Goal: Complete Application Form: Complete application form

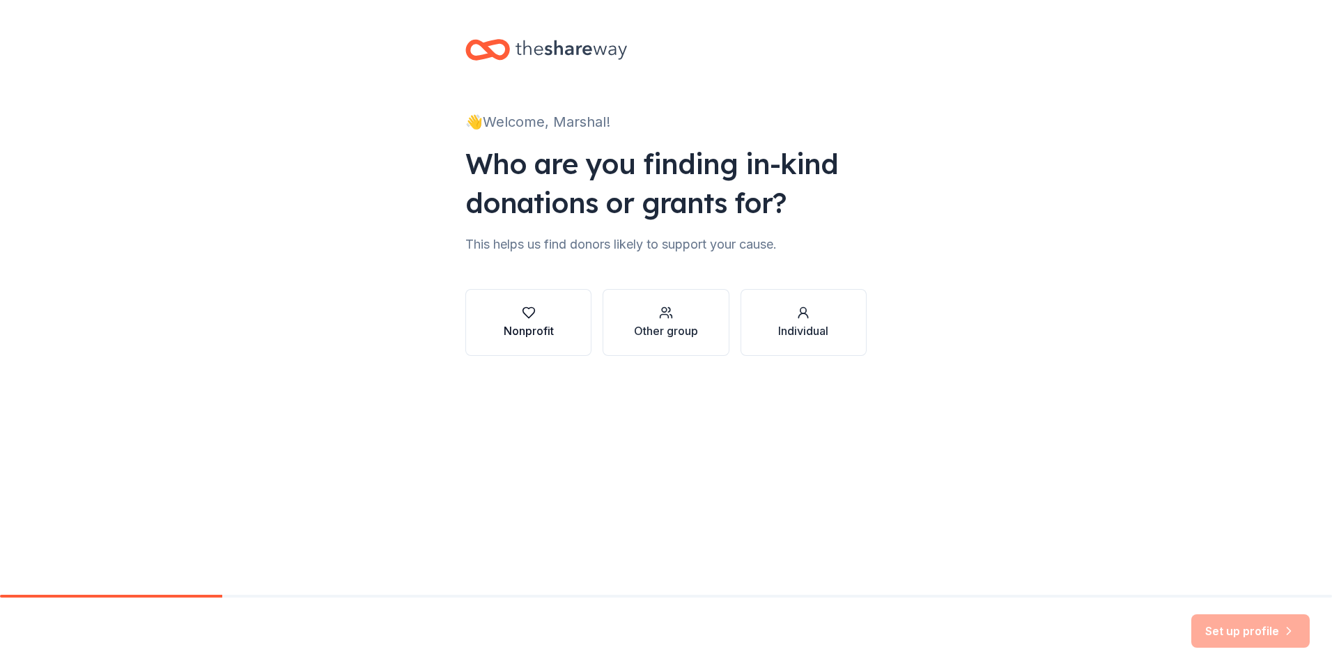
click at [535, 335] on div "Nonprofit" at bounding box center [529, 331] width 50 height 17
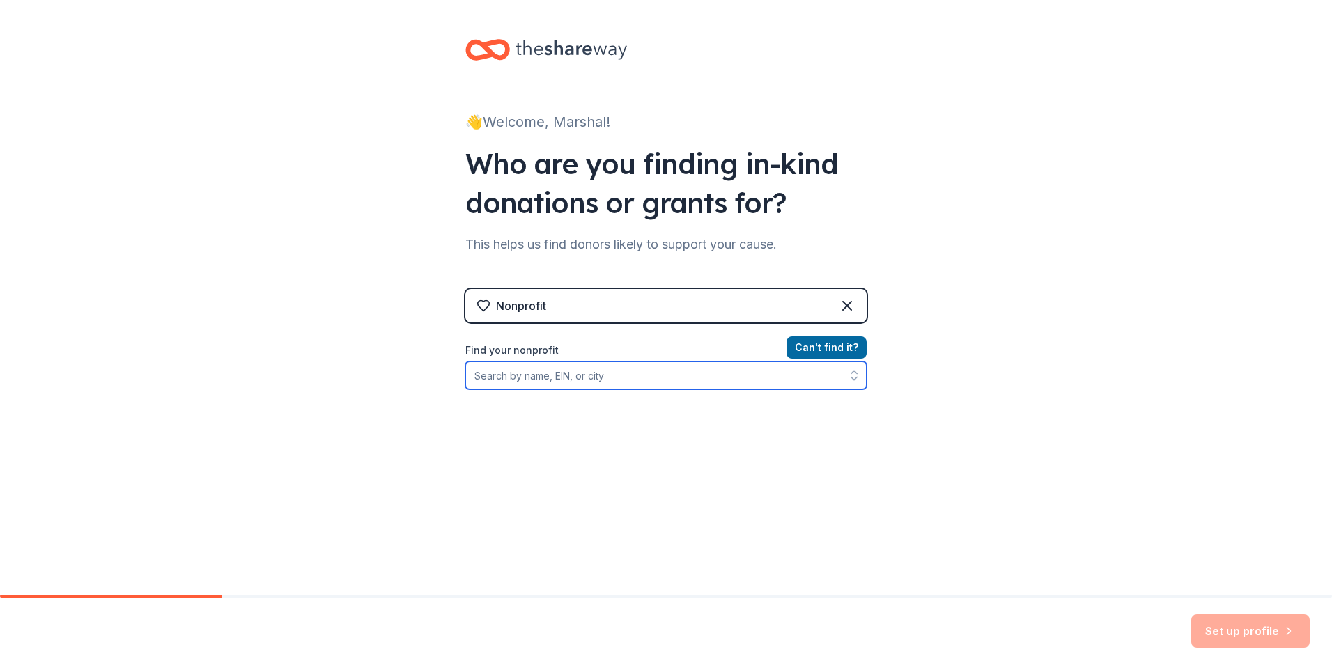
click at [528, 382] on input "Find your nonprofit" at bounding box center [665, 376] width 401 height 28
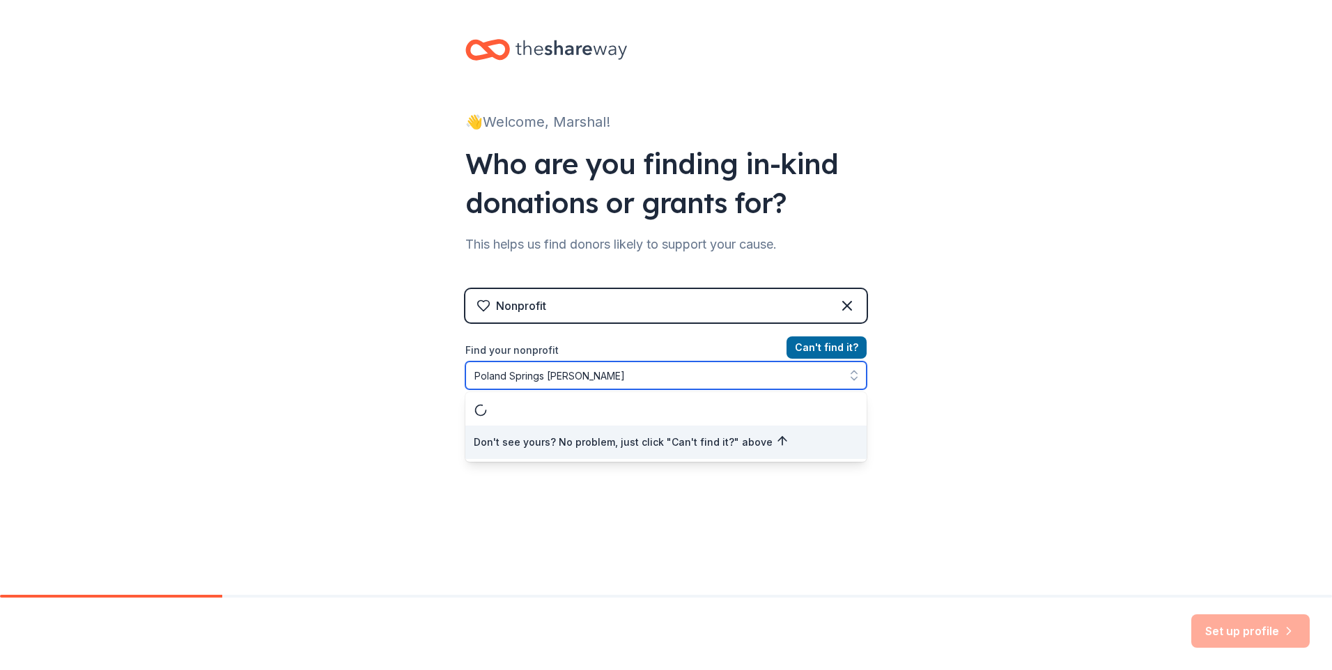
type input "Poland Springs [PERSON_NAME]"
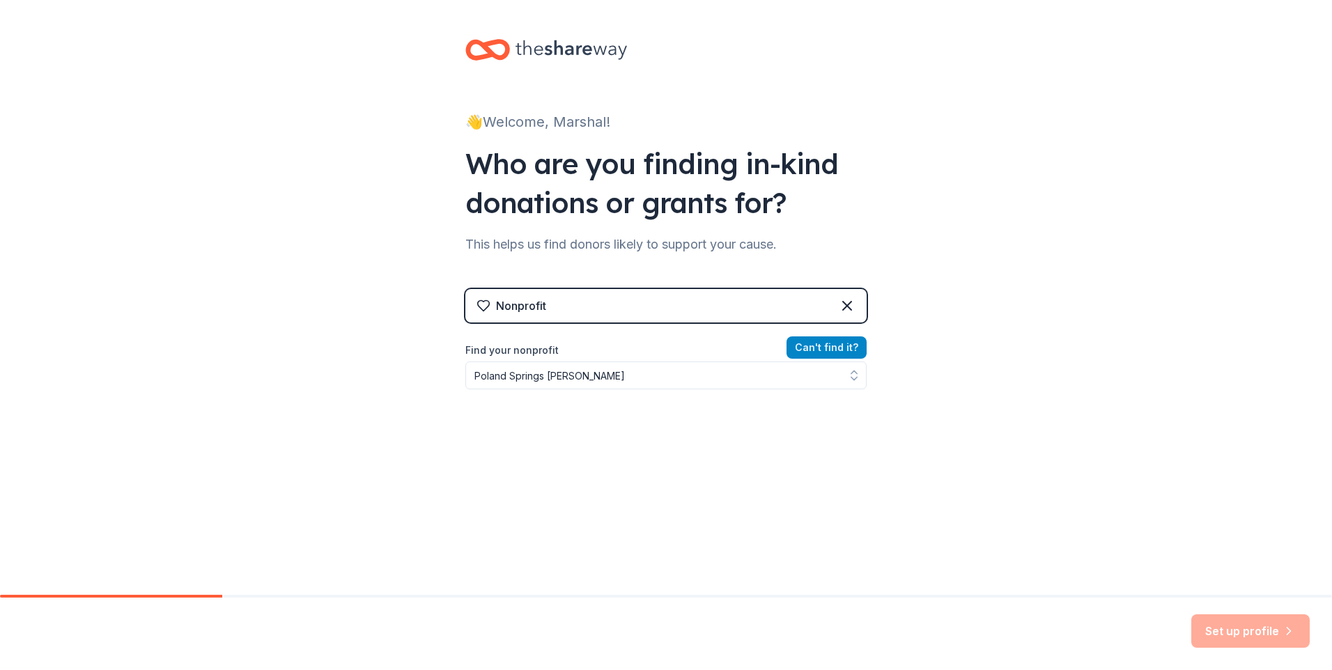
click at [814, 347] on button "Can ' t find it?" at bounding box center [826, 347] width 80 height 22
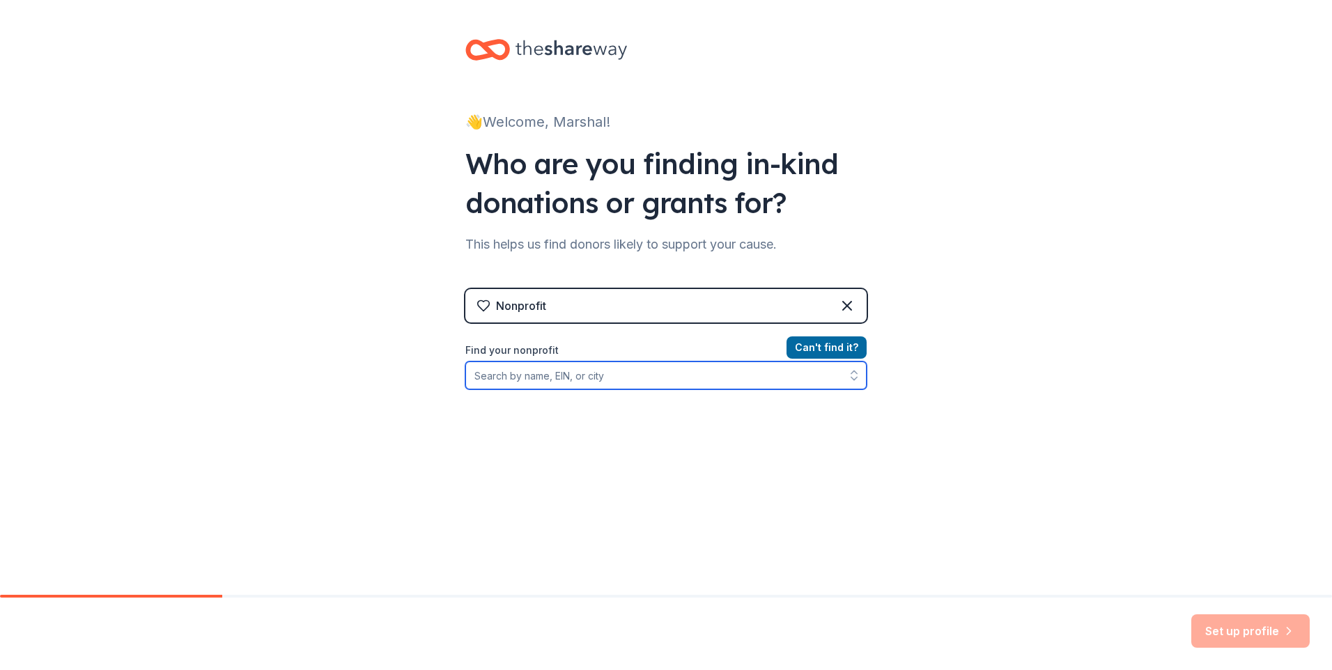
click at [487, 371] on input "Find your nonprofit" at bounding box center [665, 376] width 401 height 28
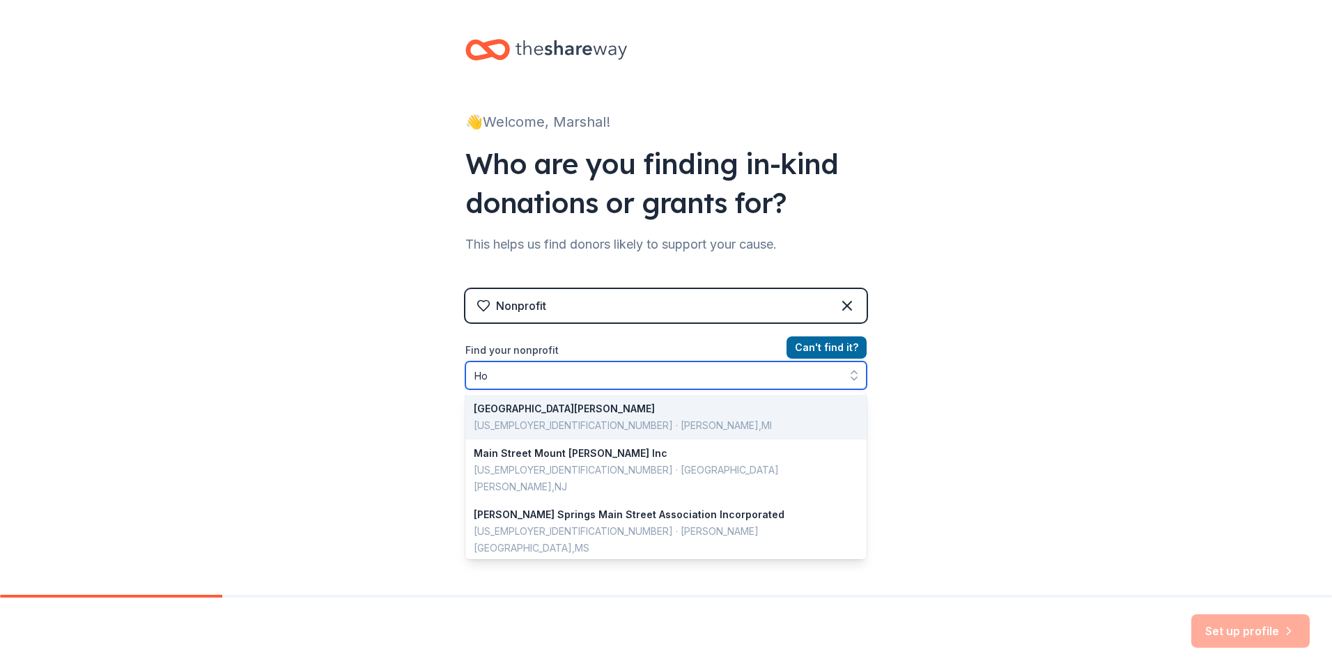
type input "H"
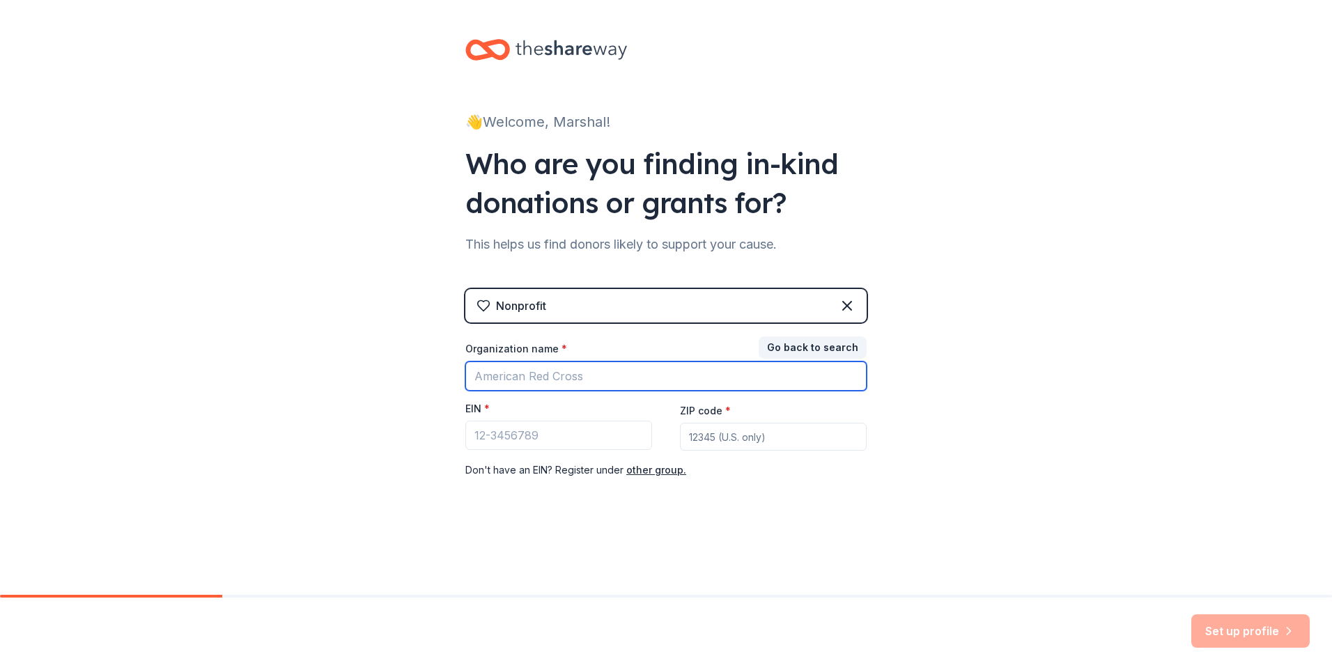
click at [541, 377] on input "Organization name *" at bounding box center [665, 376] width 401 height 29
type input "[GEOGRAPHIC_DATA]"
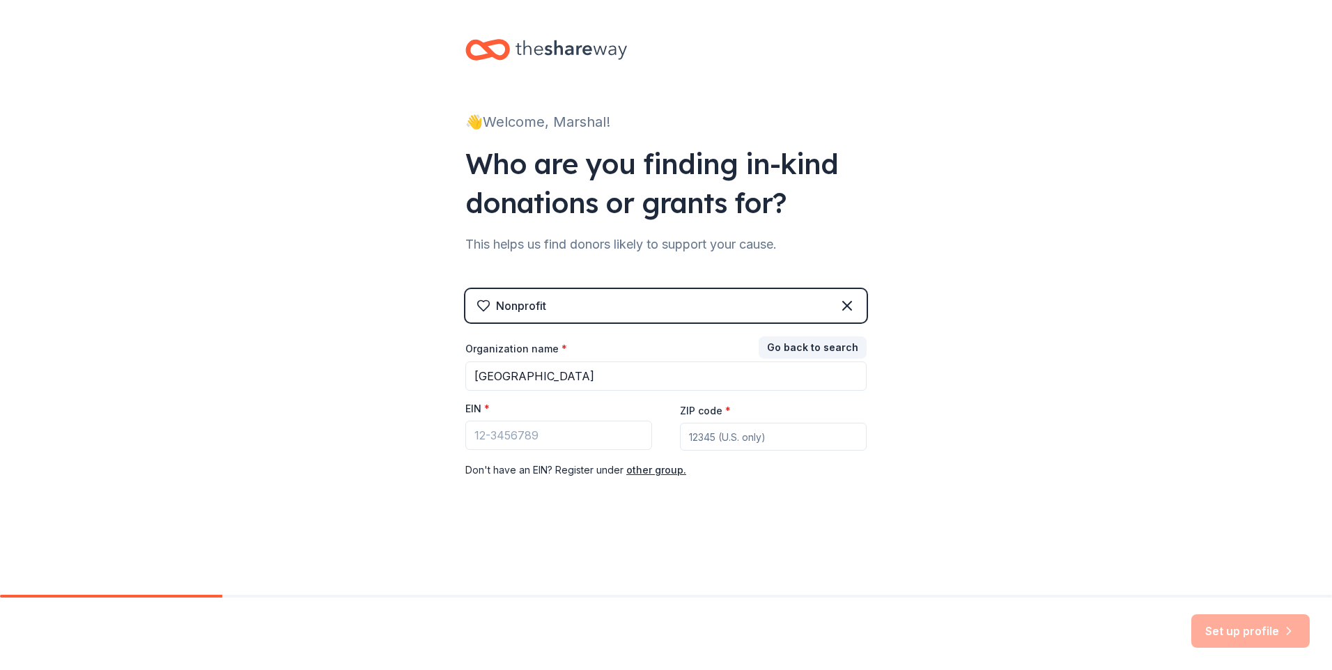
click at [715, 437] on input "ZIP code *" at bounding box center [773, 437] width 187 height 28
type input "04042"
click at [847, 300] on icon at bounding box center [847, 305] width 17 height 17
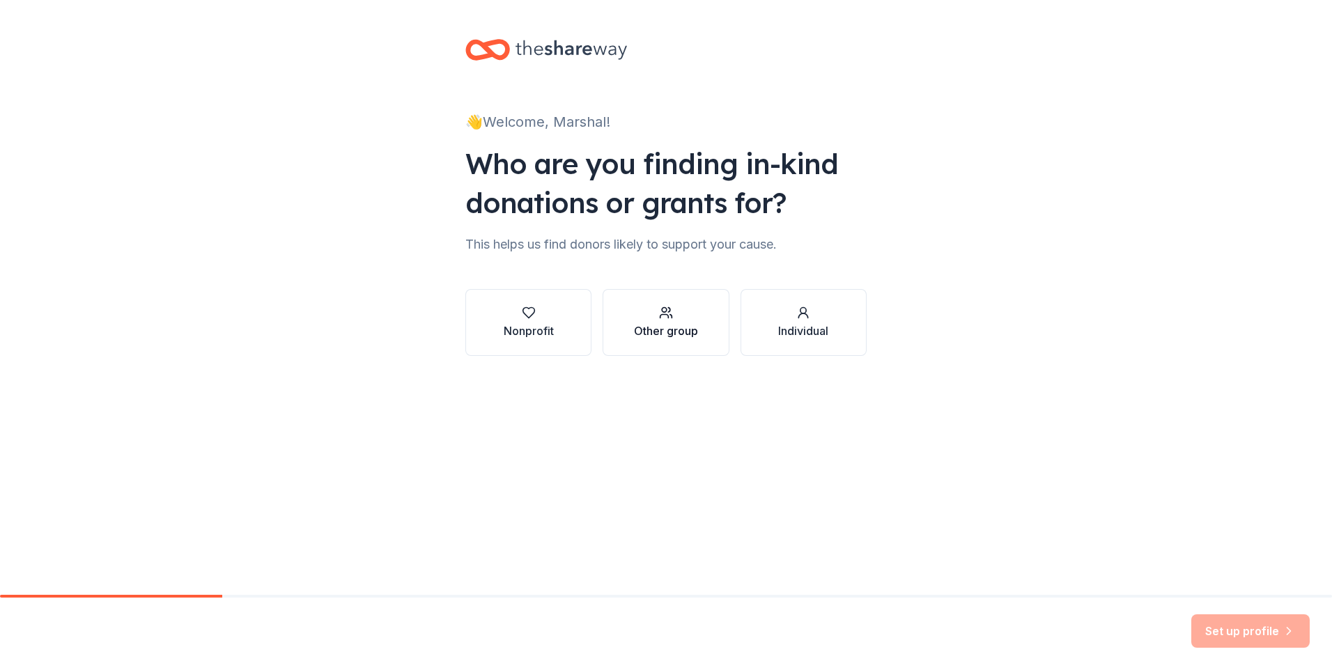
click at [665, 326] on div "Other group" at bounding box center [666, 331] width 64 height 17
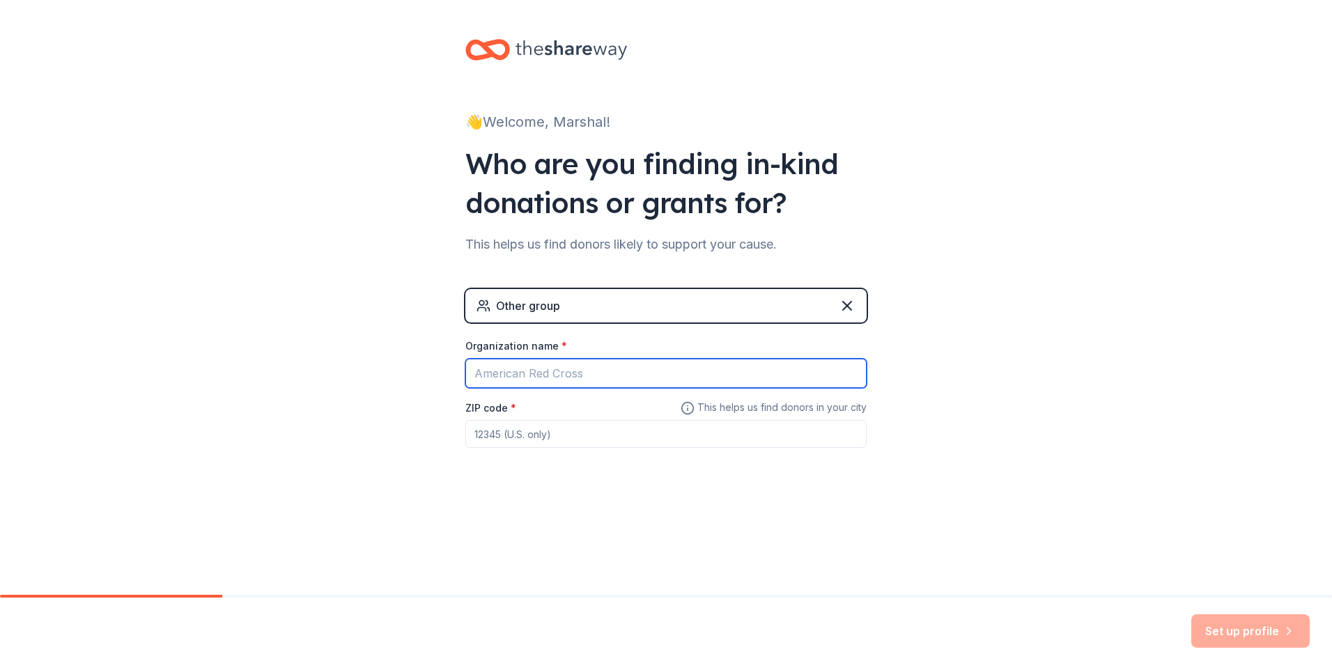
click at [549, 380] on input "Organization name *" at bounding box center [665, 373] width 401 height 29
type input "[GEOGRAPHIC_DATA]"
type input "04042"
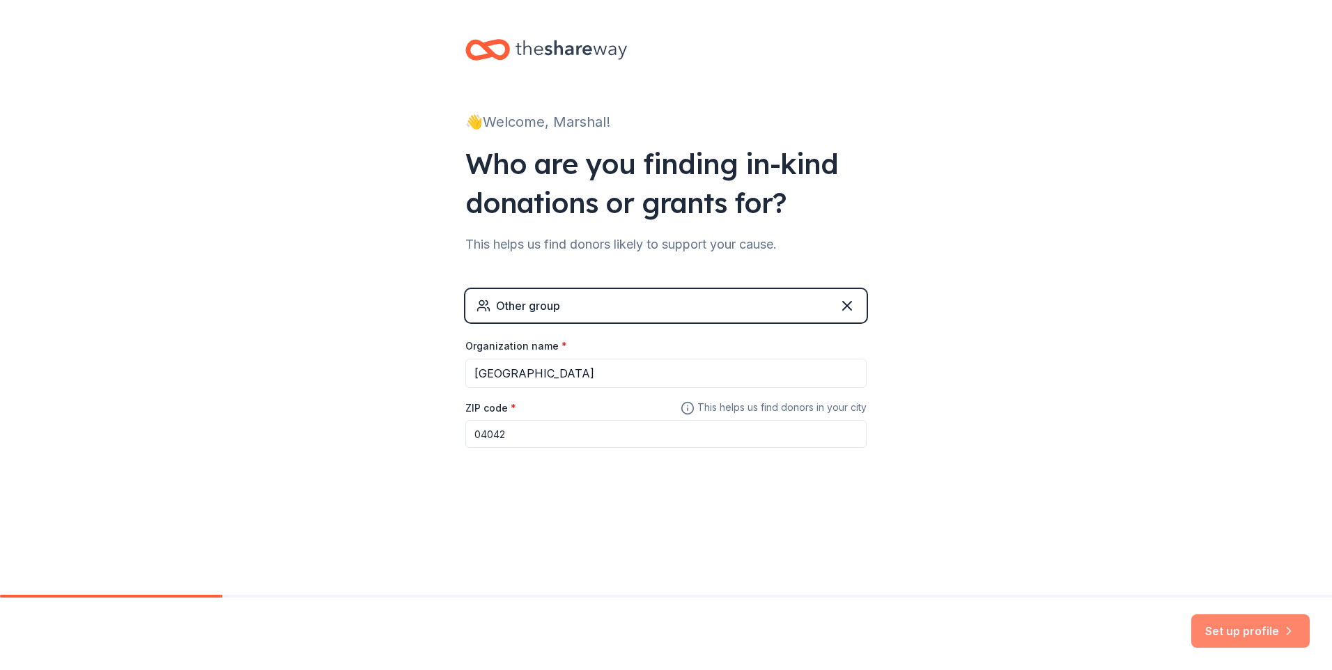
click at [1266, 625] on button "Set up profile" at bounding box center [1250, 630] width 118 height 33
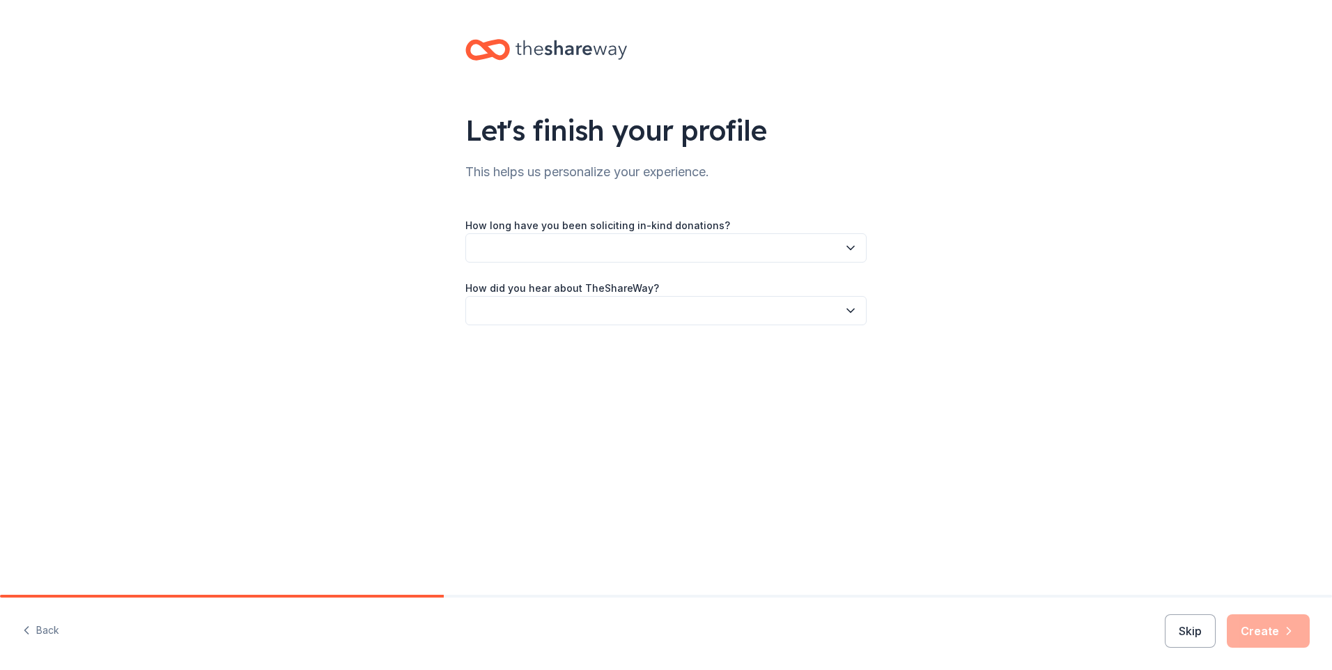
click at [851, 248] on icon "button" at bounding box center [851, 248] width 14 height 14
click at [492, 313] on div "1 to 2 years" at bounding box center [506, 313] width 52 height 17
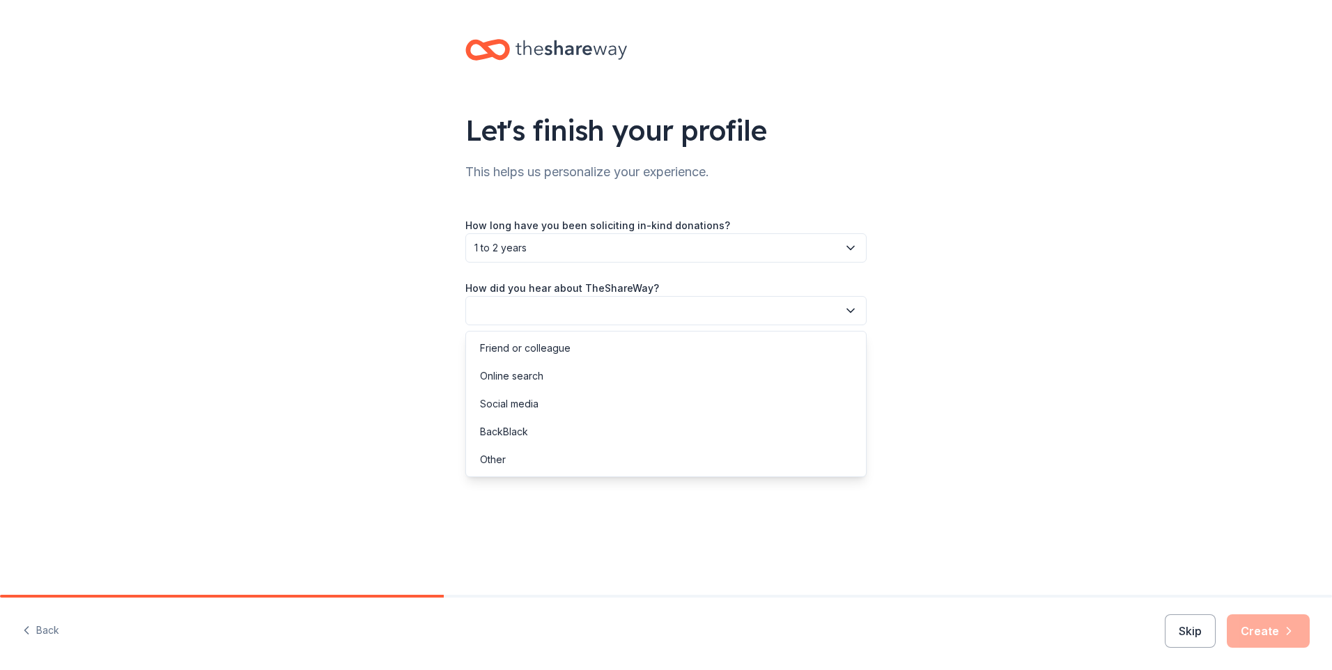
click at [851, 314] on icon "button" at bounding box center [851, 311] width 14 height 14
click at [534, 350] on div "Friend or colleague" at bounding box center [525, 348] width 91 height 17
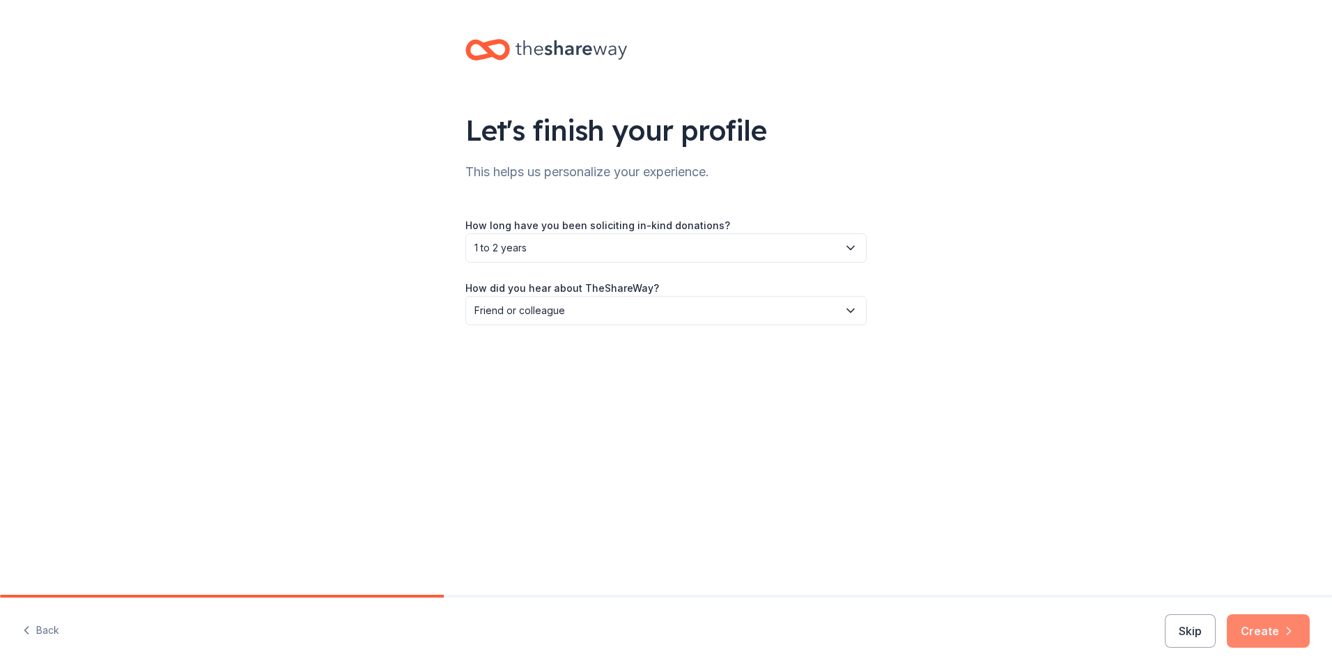
click at [1255, 631] on button "Create" at bounding box center [1268, 630] width 83 height 33
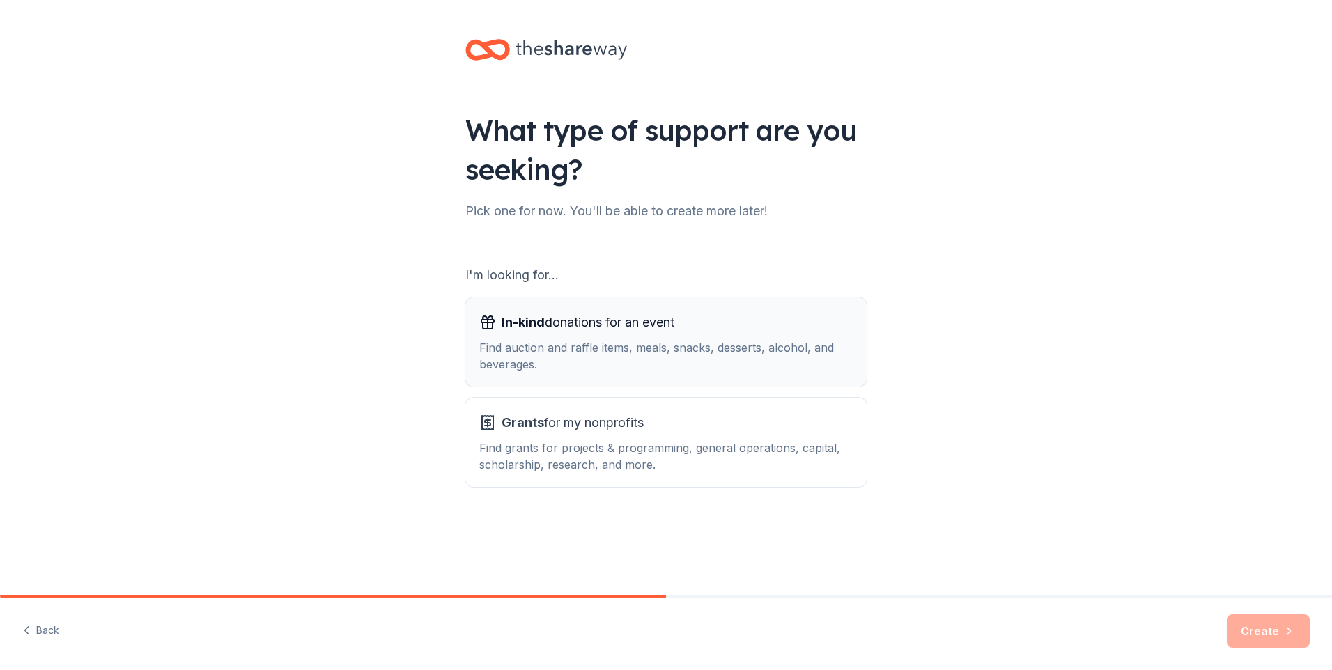
click at [546, 333] on span "In-kind donations for an event" at bounding box center [588, 322] width 173 height 22
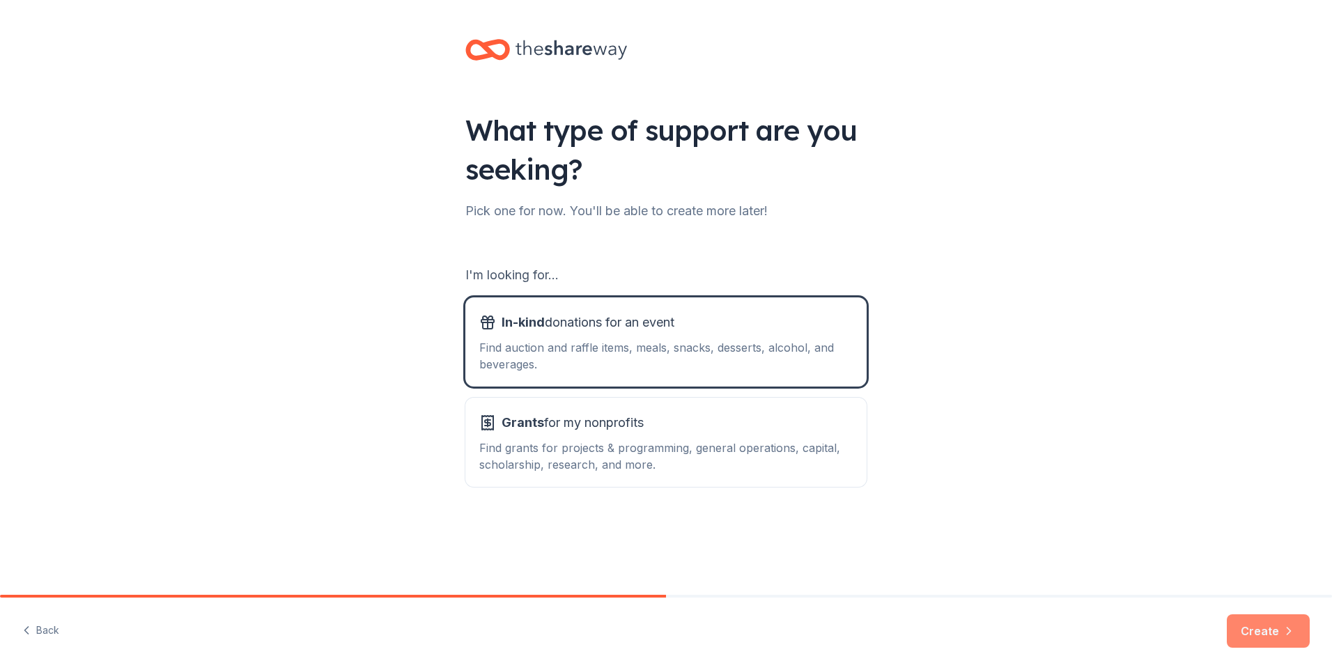
click at [1264, 627] on button "Create" at bounding box center [1268, 630] width 83 height 33
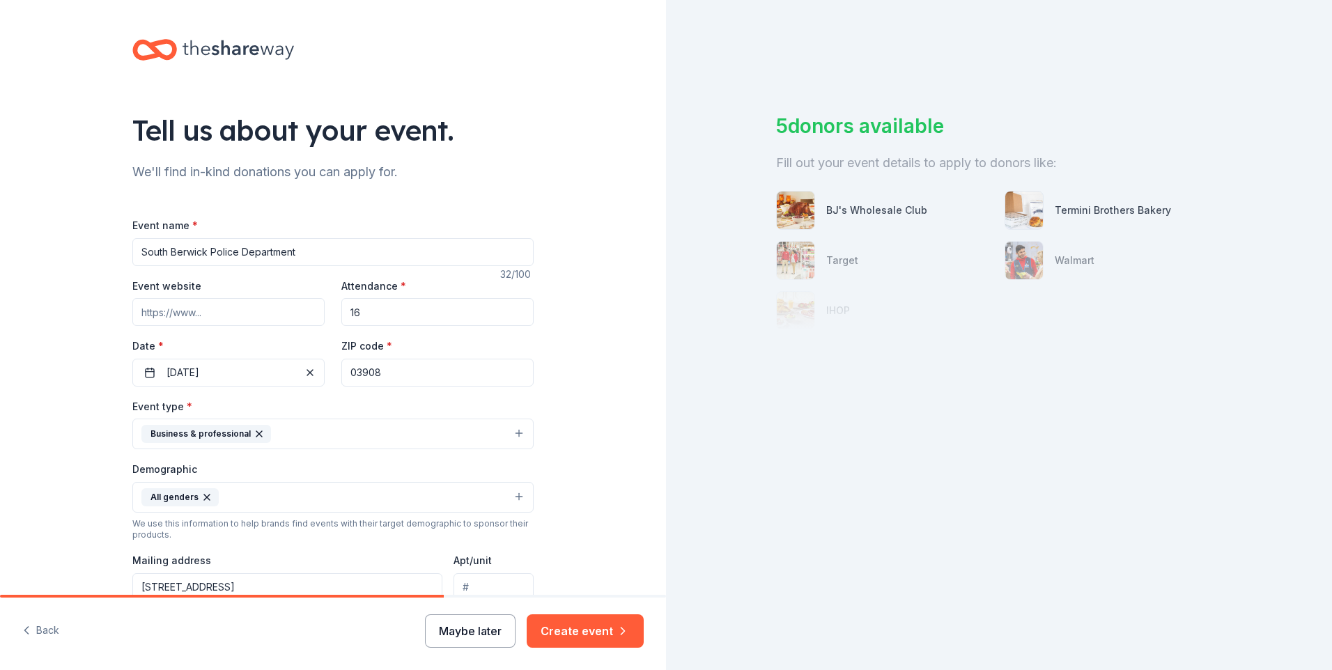
click at [467, 633] on button "Maybe later" at bounding box center [470, 630] width 91 height 33
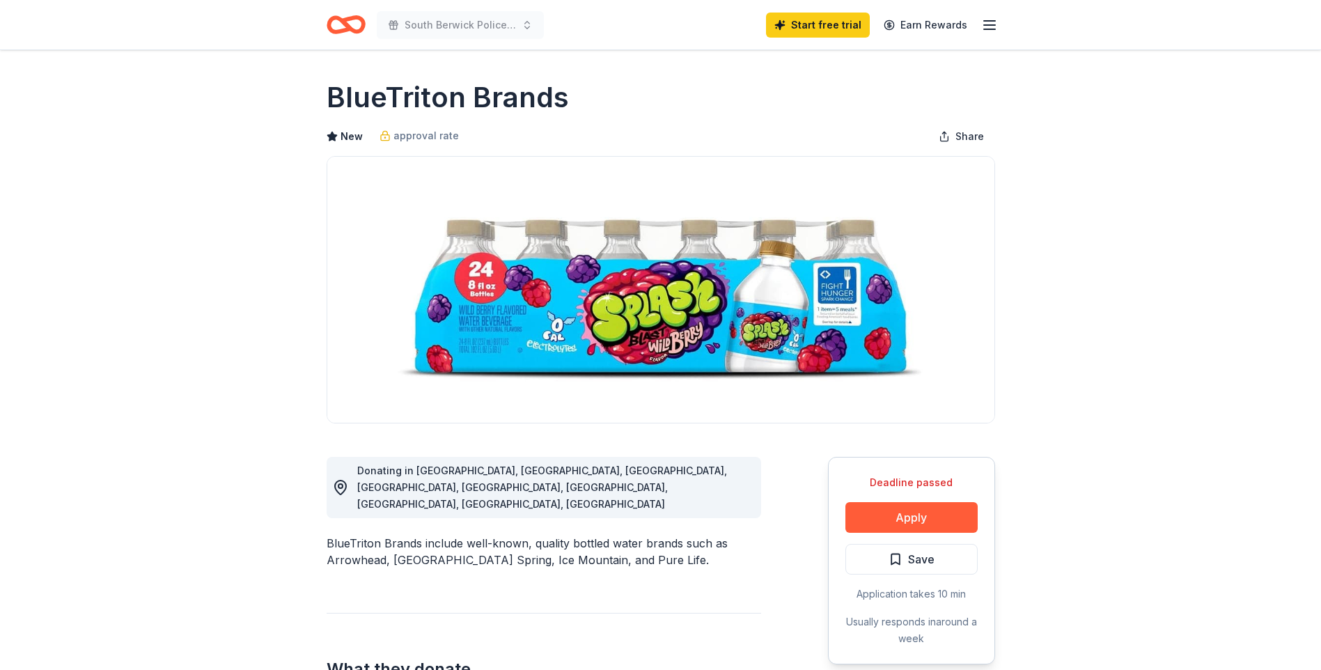
click at [488, 471] on span "Donating in [GEOGRAPHIC_DATA], [GEOGRAPHIC_DATA], [GEOGRAPHIC_DATA], [GEOGRAPHI…" at bounding box center [542, 487] width 370 height 45
click at [917, 515] on button "Apply" at bounding box center [912, 517] width 132 height 31
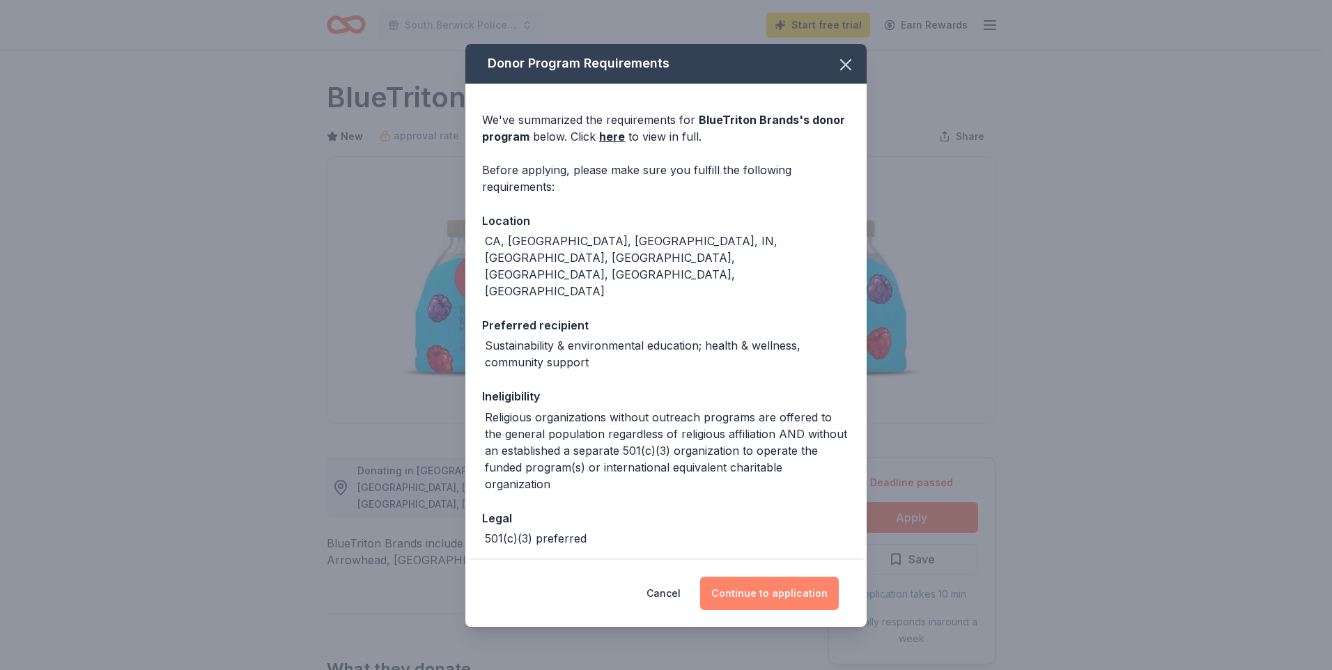
click at [749, 587] on button "Continue to application" at bounding box center [769, 593] width 139 height 33
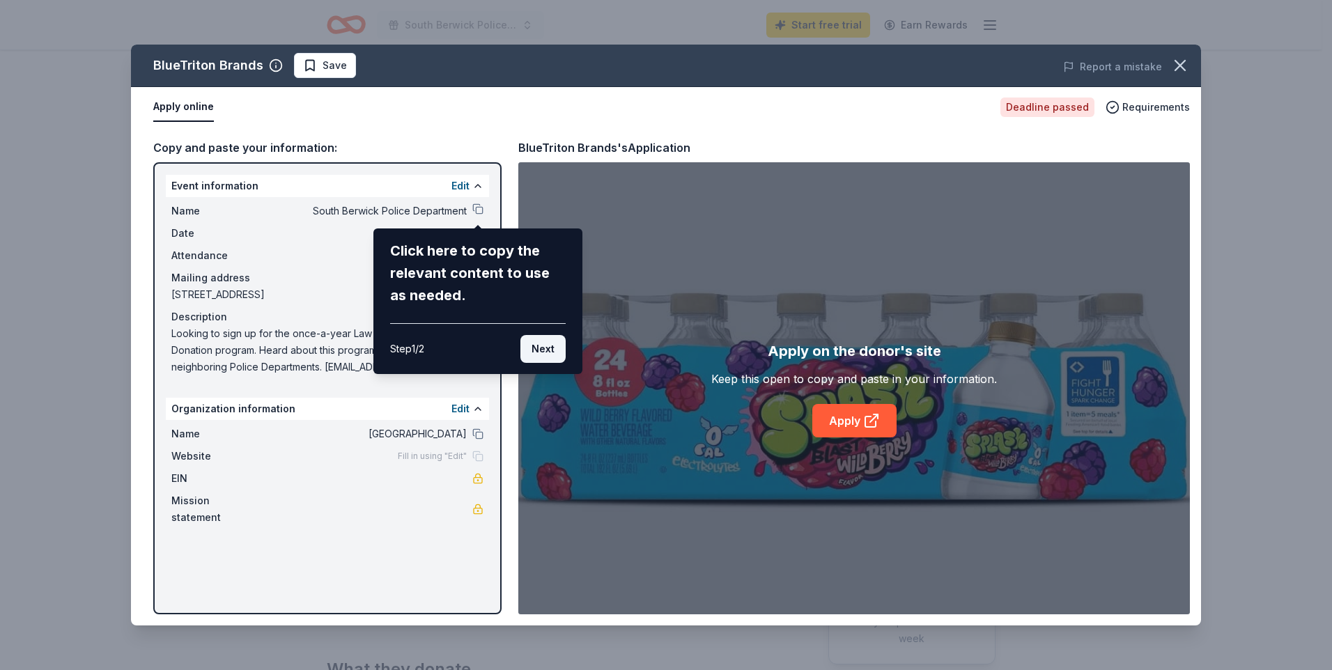
click at [534, 356] on button "Next" at bounding box center [542, 349] width 45 height 28
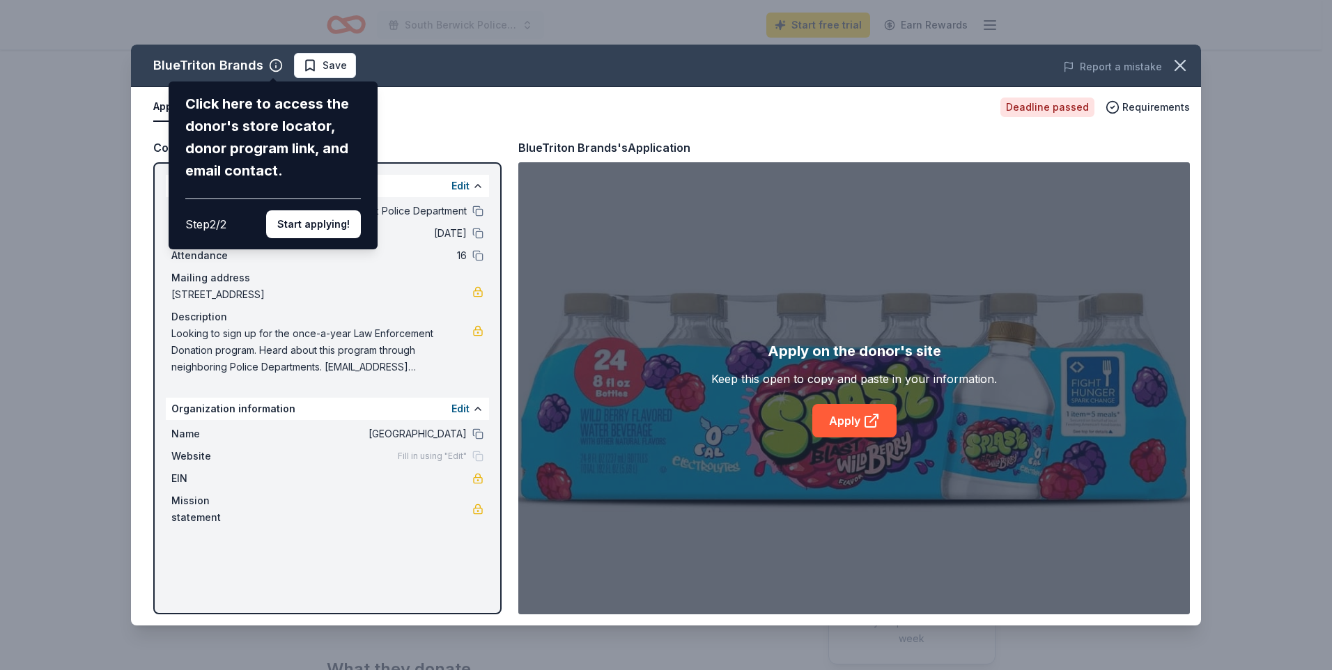
click at [309, 238] on div "Click here to access the donor's store locator, donor program link, and email c…" at bounding box center [273, 165] width 209 height 168
click at [308, 224] on button "Start applying!" at bounding box center [313, 224] width 95 height 28
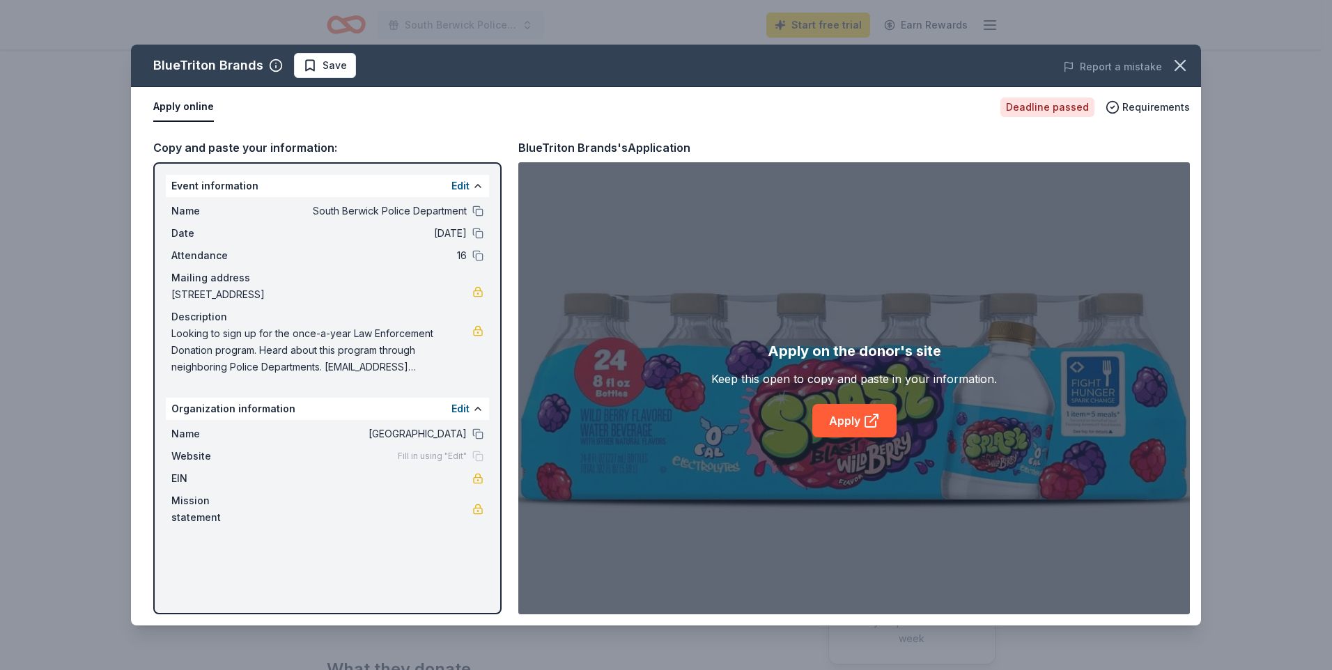
click at [469, 190] on div "BlueTriton Brands Save Report a mistake Apply online Deadline passed Requiremen…" at bounding box center [666, 335] width 1070 height 581
click at [481, 187] on div "BlueTriton Brands Save Report a mistake Apply online Deadline passed Requiremen…" at bounding box center [666, 335] width 1070 height 581
click at [472, 186] on div "BlueTriton Brands Save Report a mistake Apply online Deadline passed Requiremen…" at bounding box center [666, 335] width 1070 height 581
click at [472, 186] on div "Edit" at bounding box center [467, 186] width 32 height 17
click at [460, 186] on button "Edit" at bounding box center [460, 186] width 18 height 17
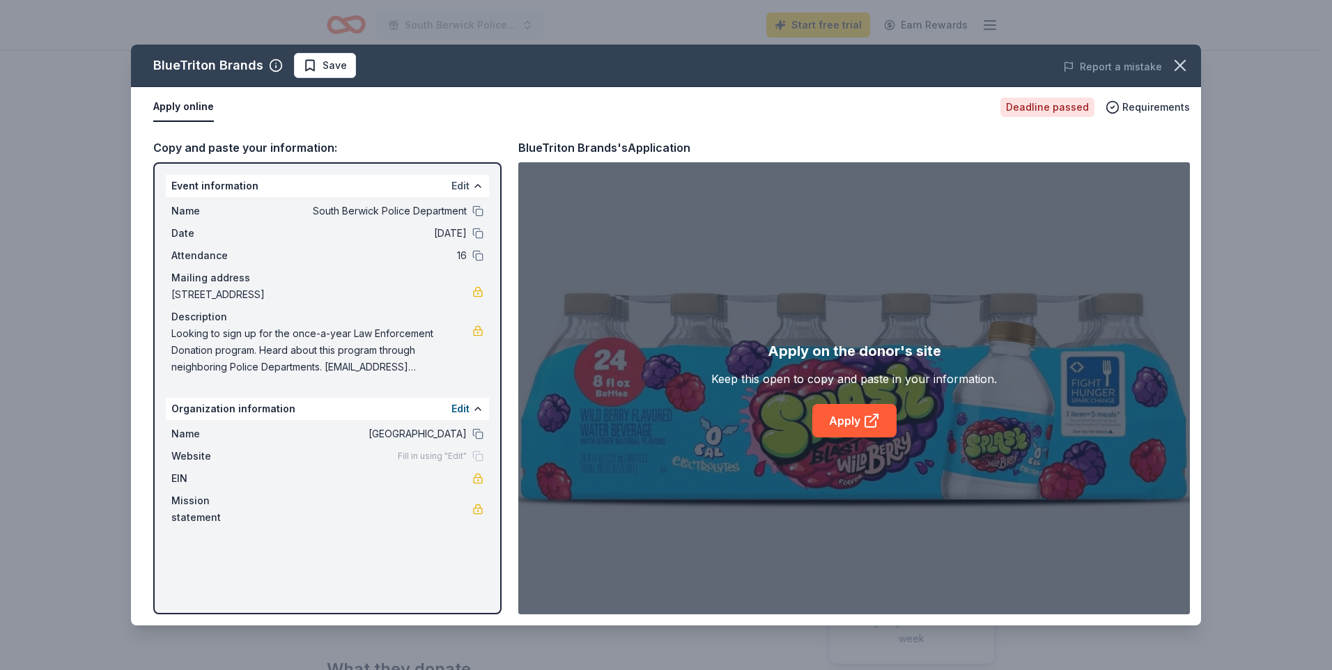
click at [460, 186] on button "Edit" at bounding box center [460, 186] width 18 height 17
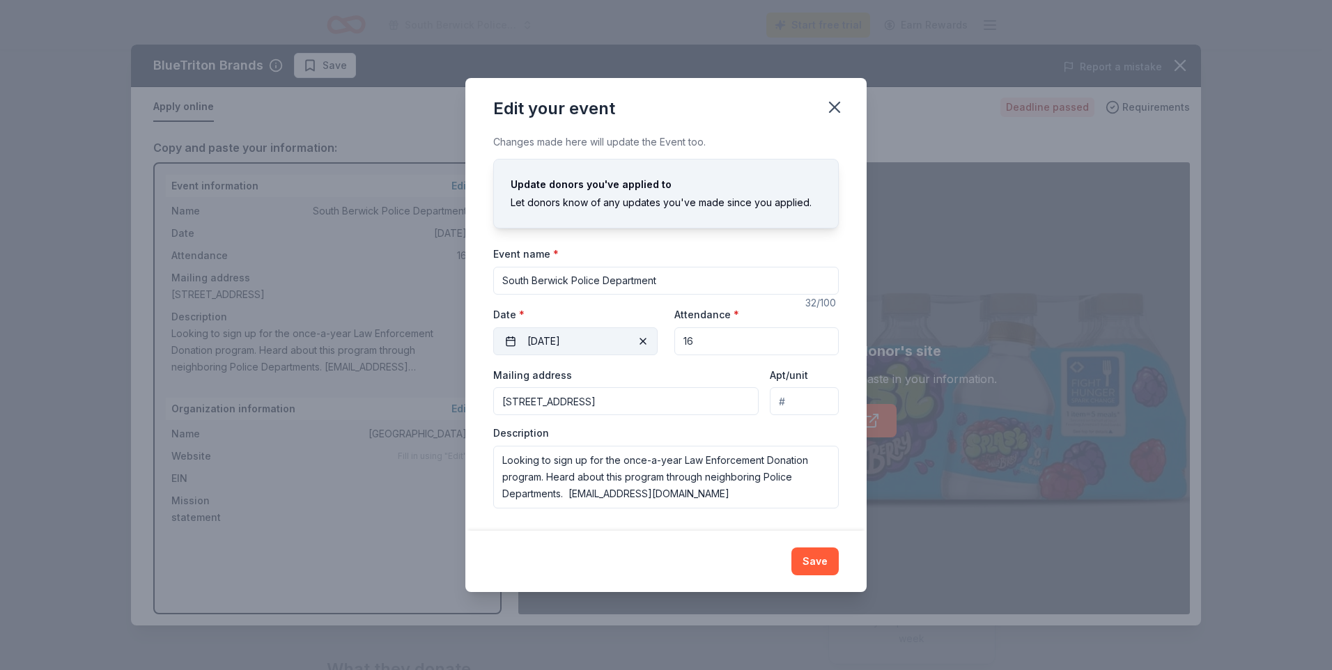
click at [613, 343] on button "[DATE]" at bounding box center [575, 341] width 164 height 28
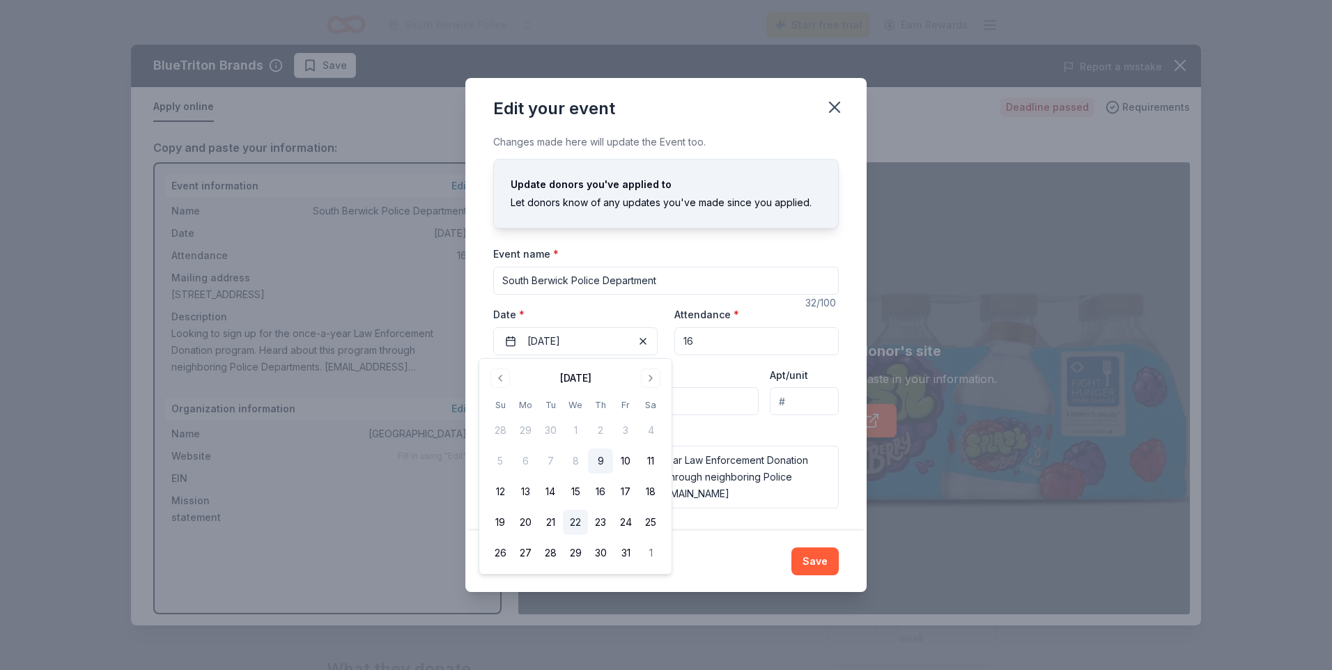
click at [573, 525] on button "22" at bounding box center [575, 522] width 25 height 25
click at [821, 557] on button "Save" at bounding box center [814, 561] width 47 height 28
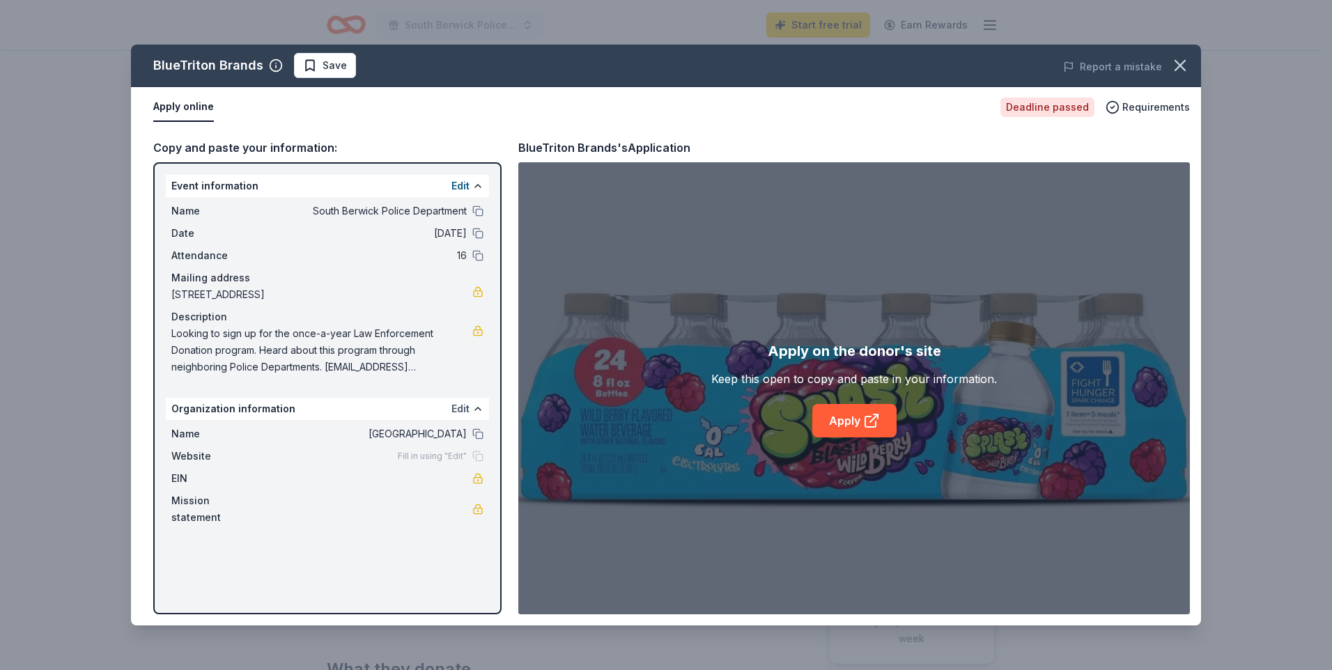
click at [466, 407] on button "Edit" at bounding box center [460, 409] width 18 height 17
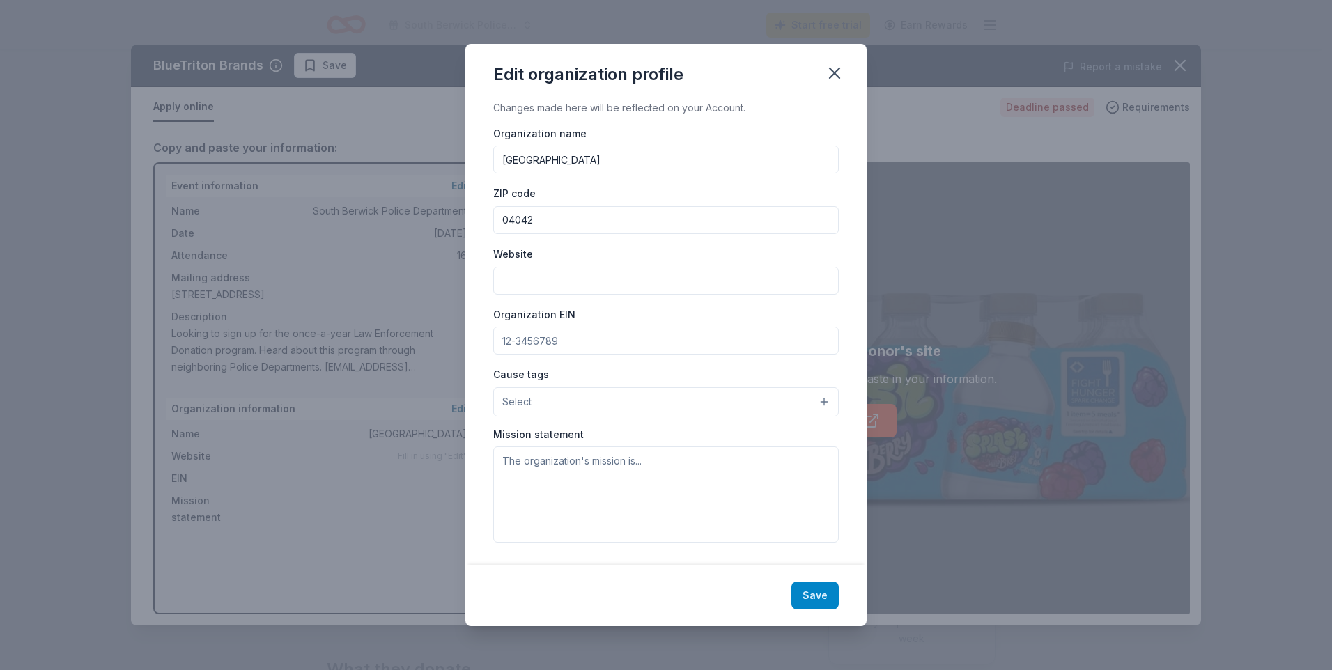
click at [807, 589] on button "Save" at bounding box center [814, 596] width 47 height 28
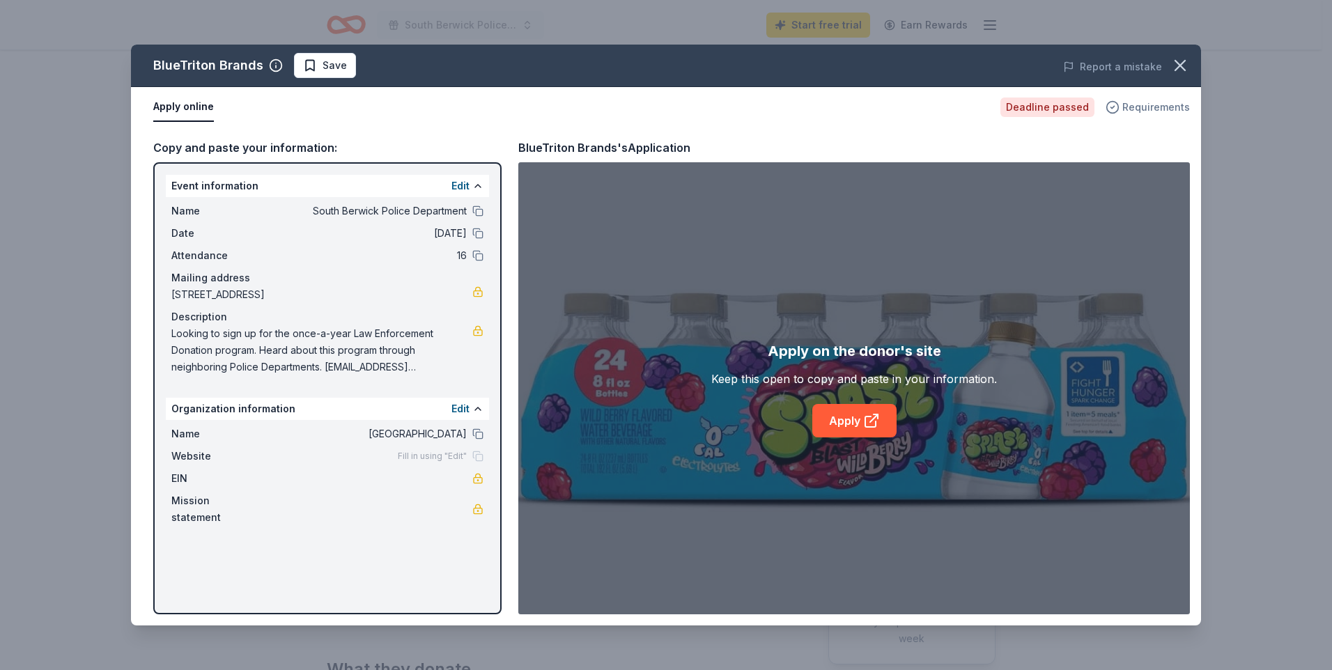
click at [1114, 108] on icon "button" at bounding box center [1112, 107] width 3 height 2
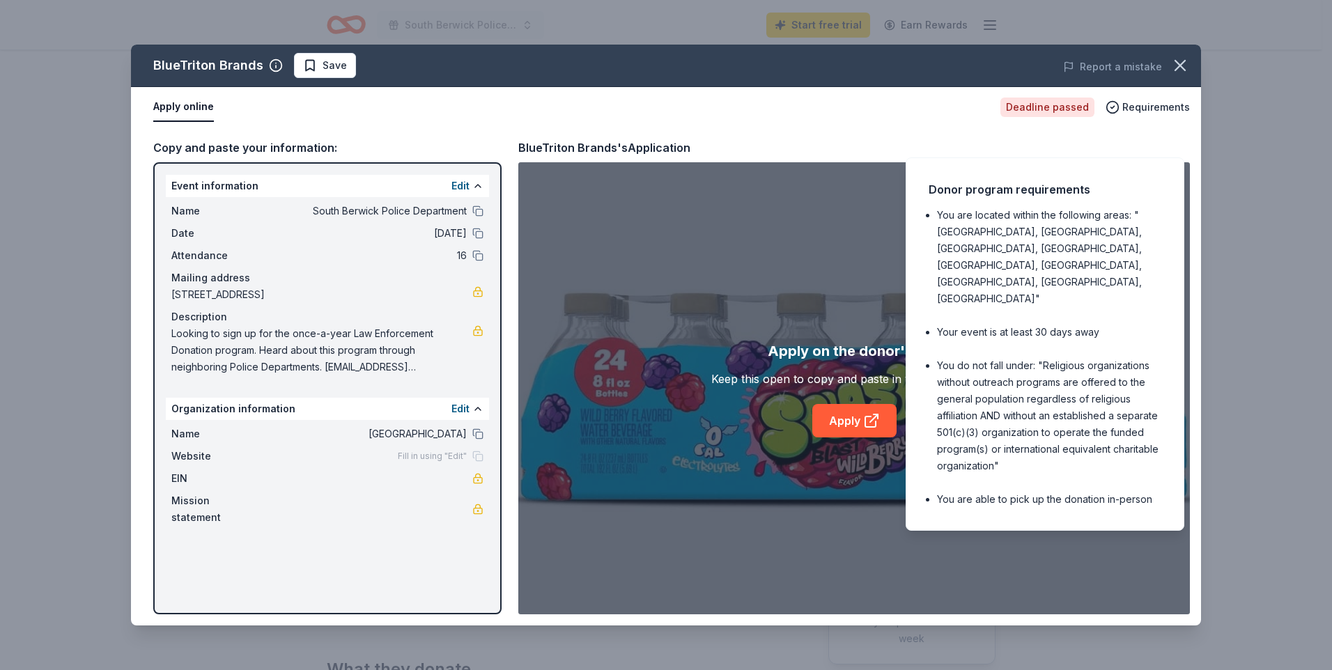
click at [472, 187] on div "Edit" at bounding box center [467, 186] width 32 height 17
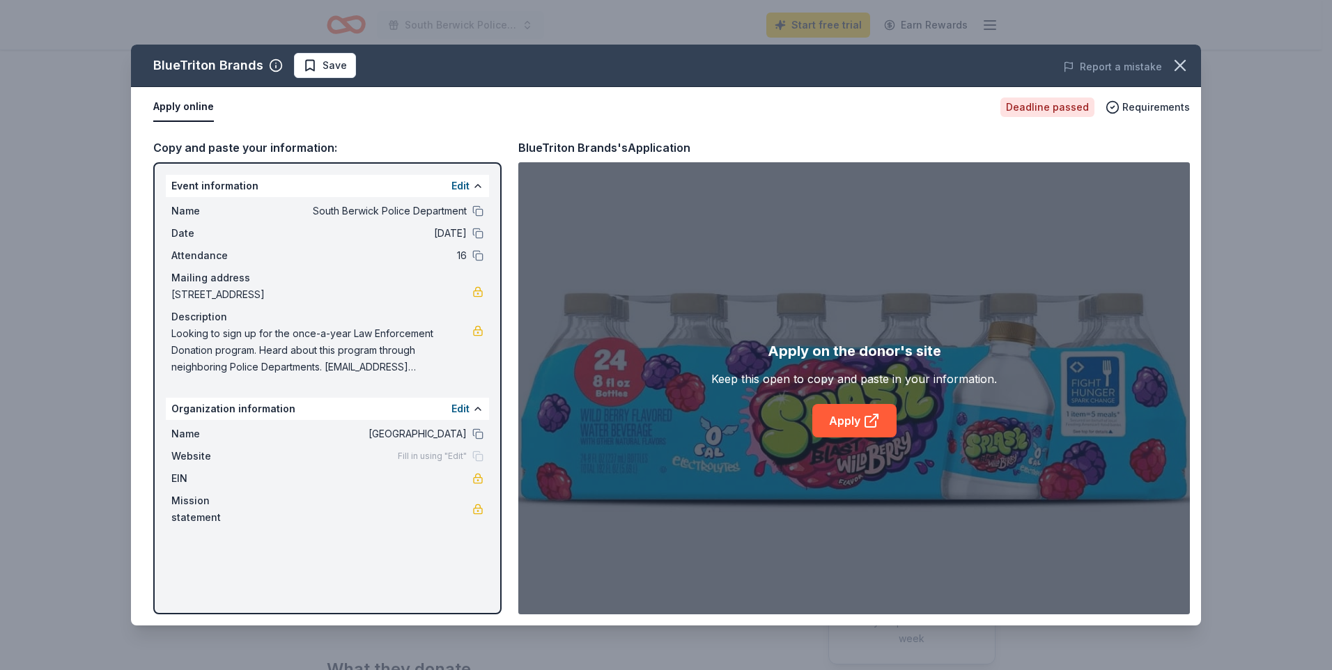
click at [469, 185] on div "Edit" at bounding box center [467, 186] width 32 height 17
click at [474, 185] on button at bounding box center [477, 185] width 11 height 11
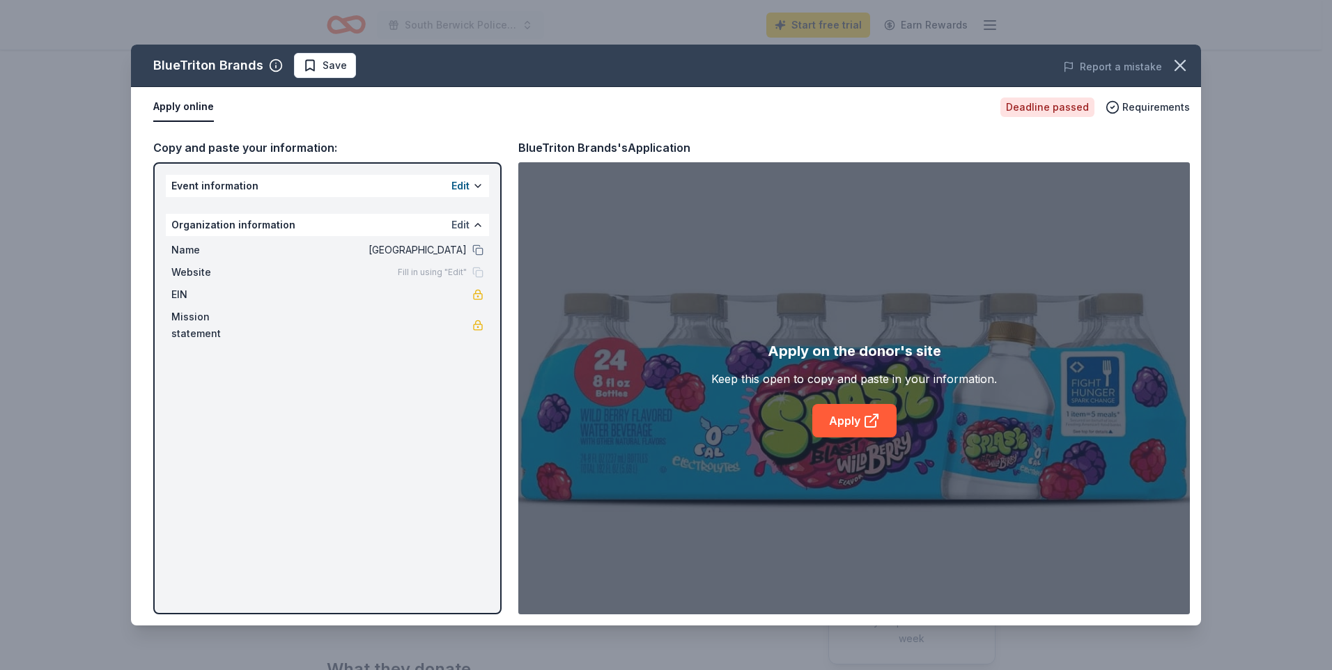
click at [462, 224] on button "Edit" at bounding box center [460, 225] width 18 height 17
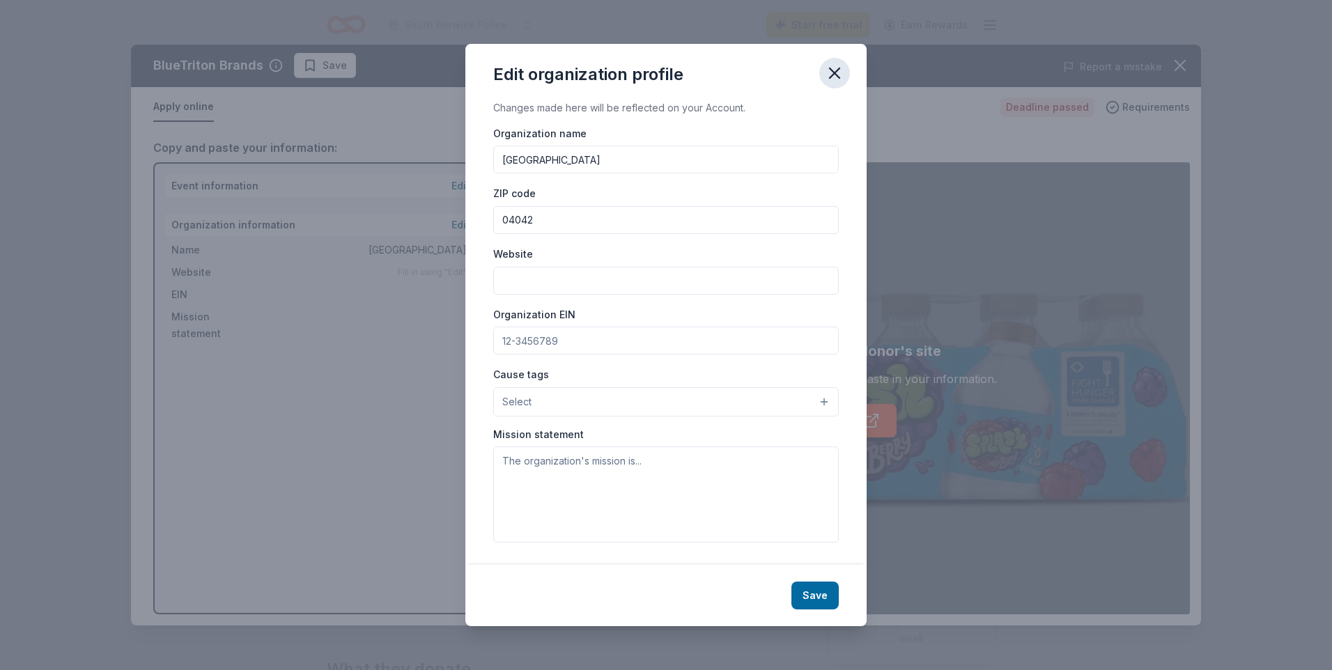
click at [838, 65] on icon "button" at bounding box center [835, 73] width 20 height 20
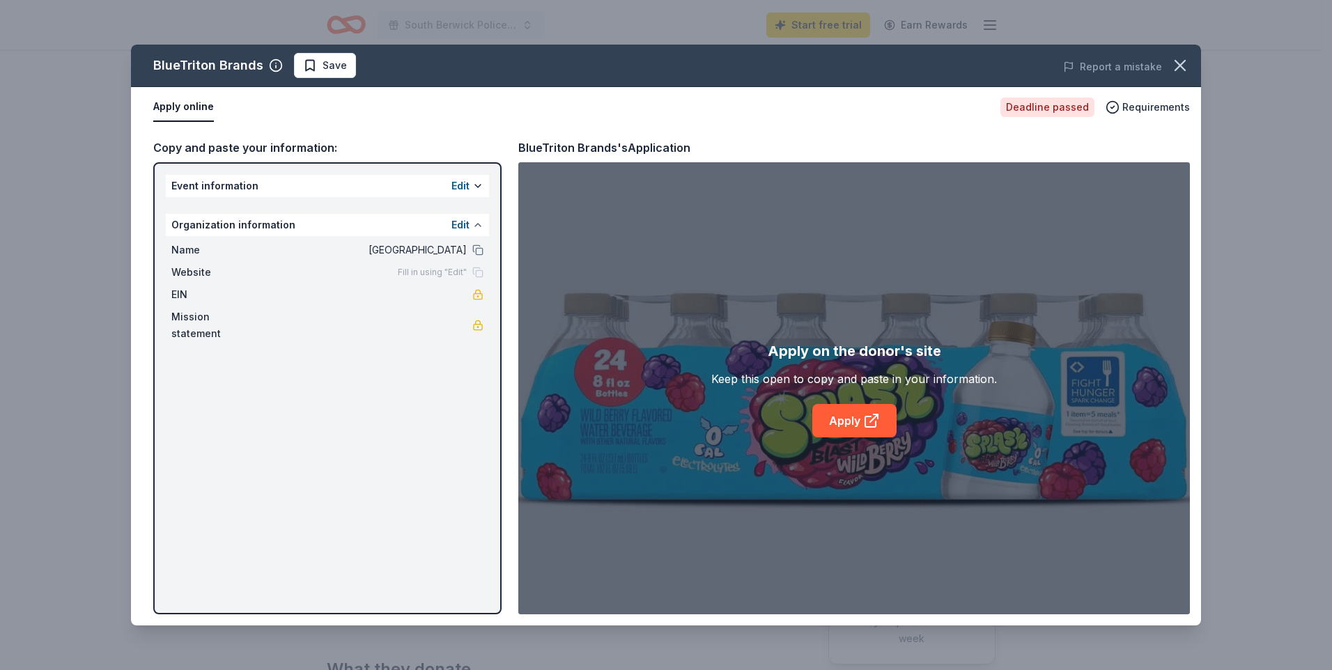
click at [479, 225] on button at bounding box center [477, 224] width 11 height 11
click at [463, 224] on button "Edit" at bounding box center [460, 225] width 18 height 17
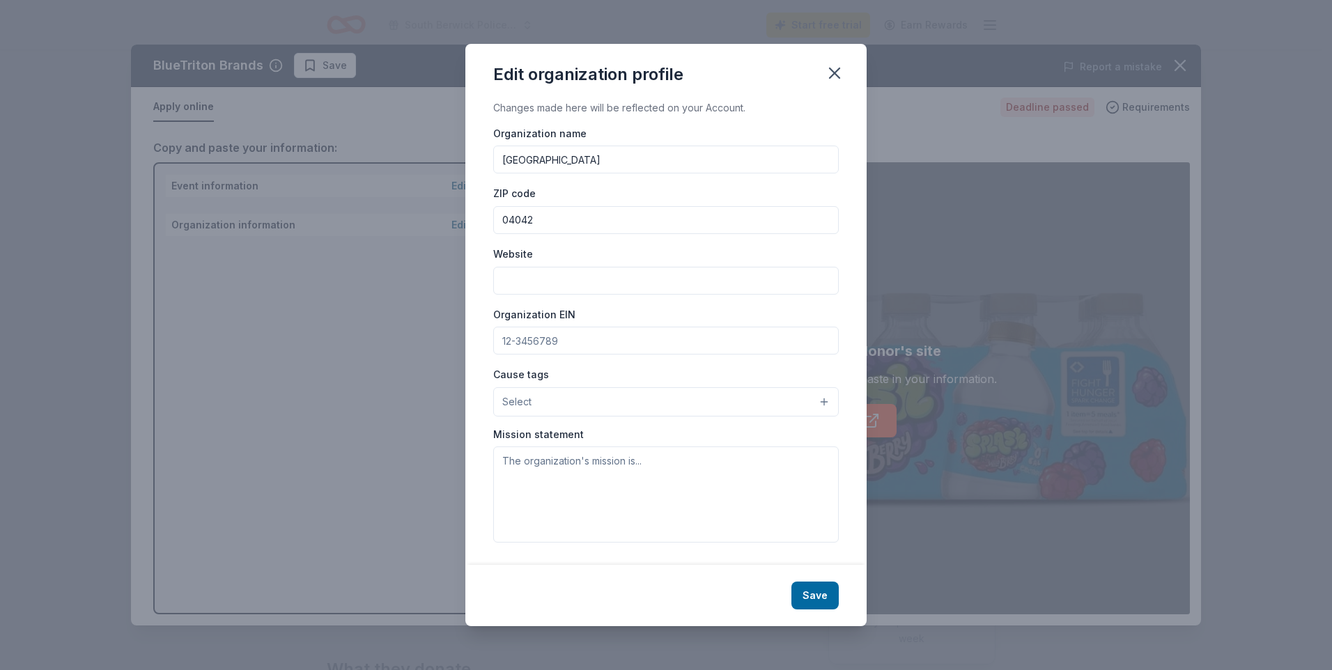
click at [849, 68] on div "Edit organization profile" at bounding box center [665, 72] width 401 height 56
click at [842, 69] on icon "button" at bounding box center [835, 73] width 20 height 20
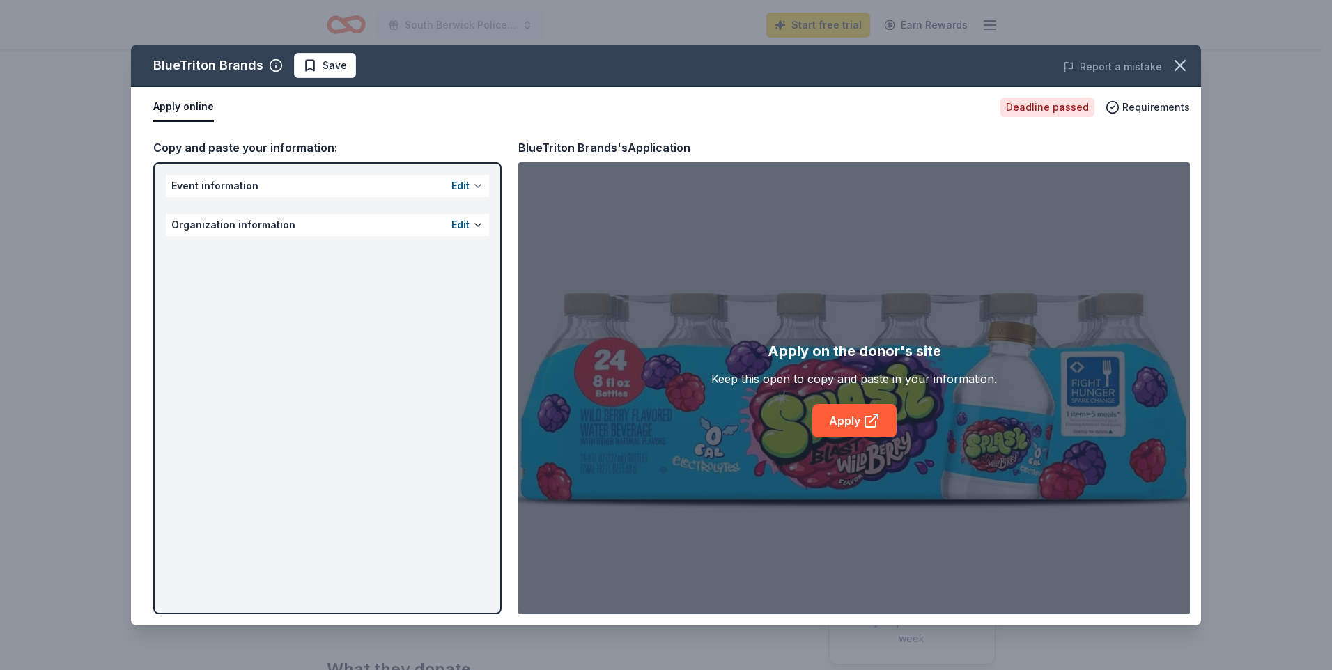
click at [477, 182] on button at bounding box center [477, 185] width 11 height 11
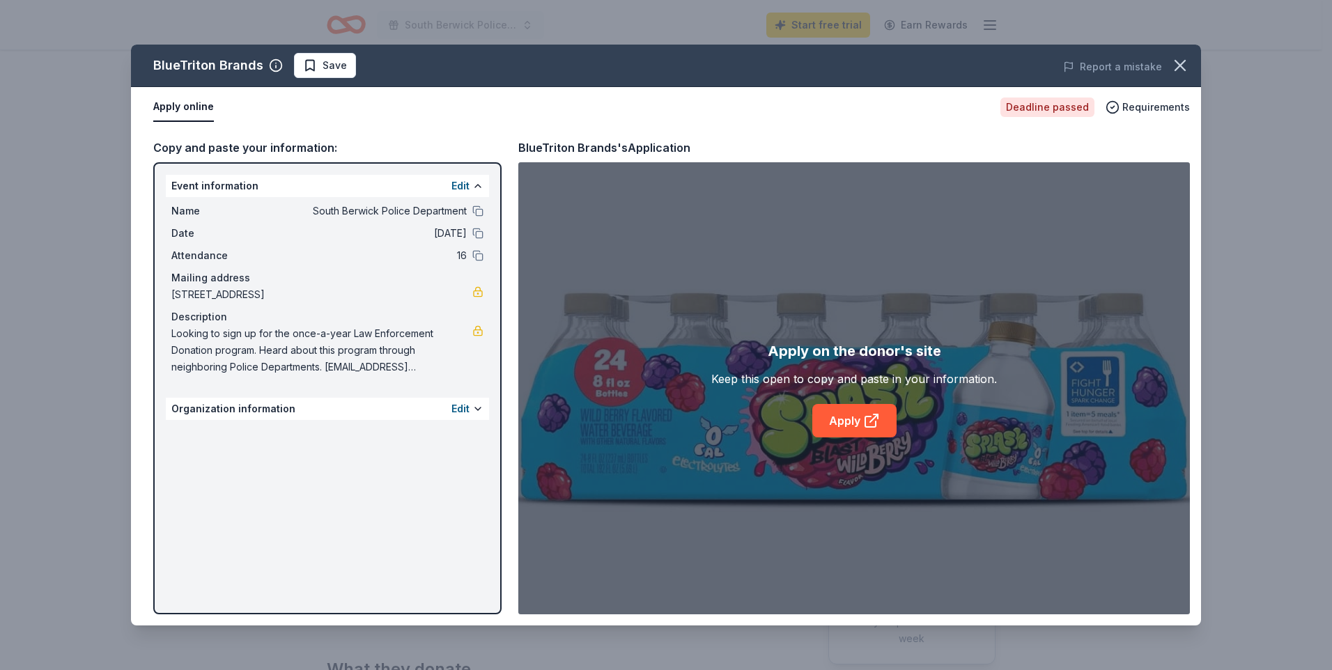
click at [443, 233] on span "[DATE]" at bounding box center [366, 233] width 202 height 17
click at [480, 234] on button at bounding box center [477, 233] width 11 height 11
click at [452, 408] on button "Edit" at bounding box center [460, 409] width 18 height 17
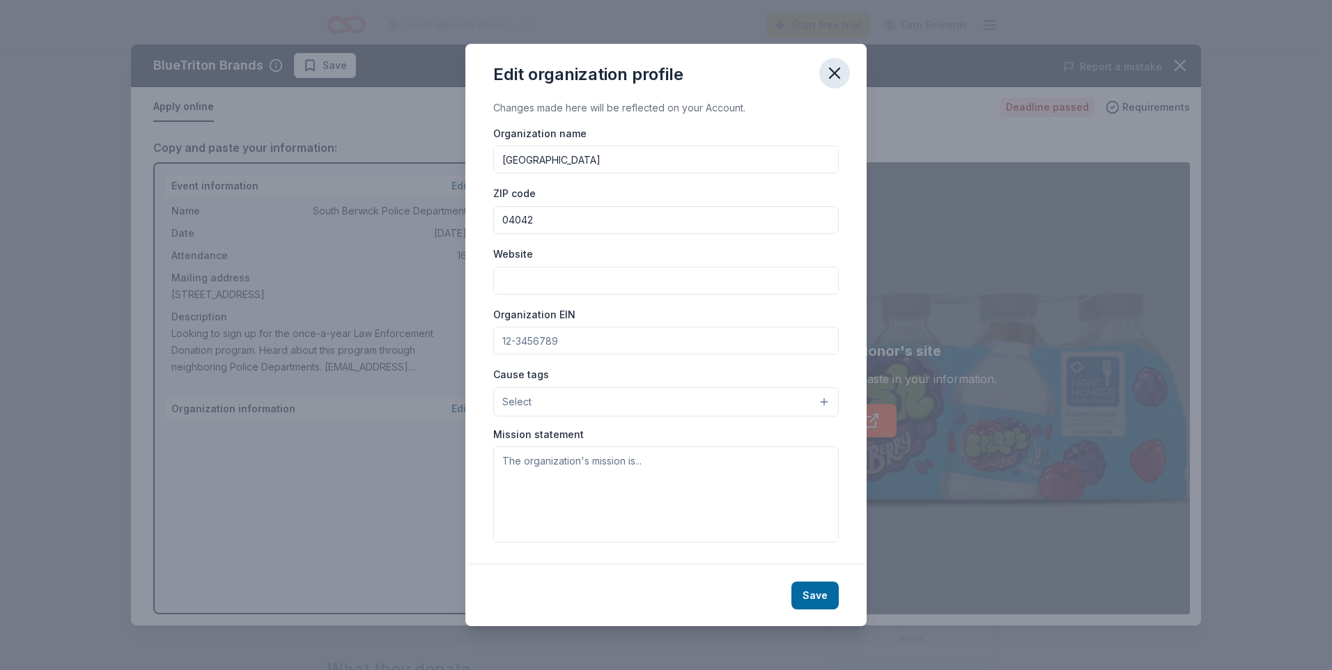
click at [838, 75] on icon "button" at bounding box center [835, 73] width 20 height 20
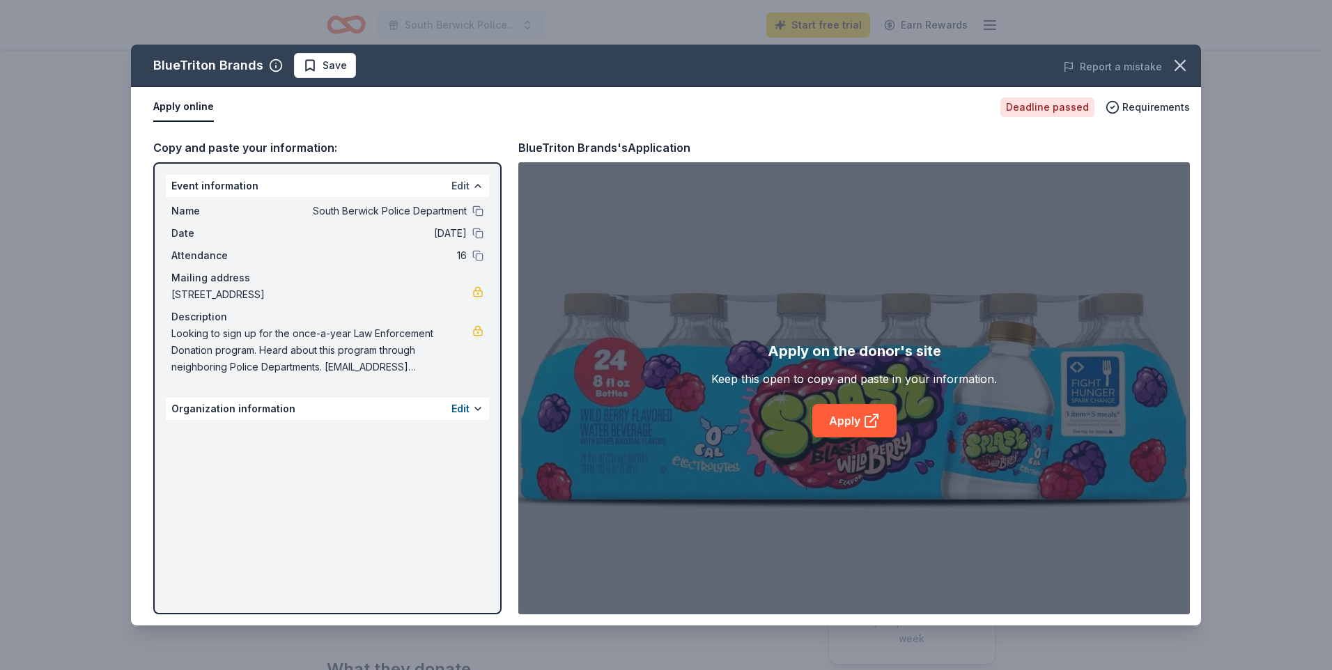
click at [465, 192] on button "Edit" at bounding box center [460, 186] width 18 height 17
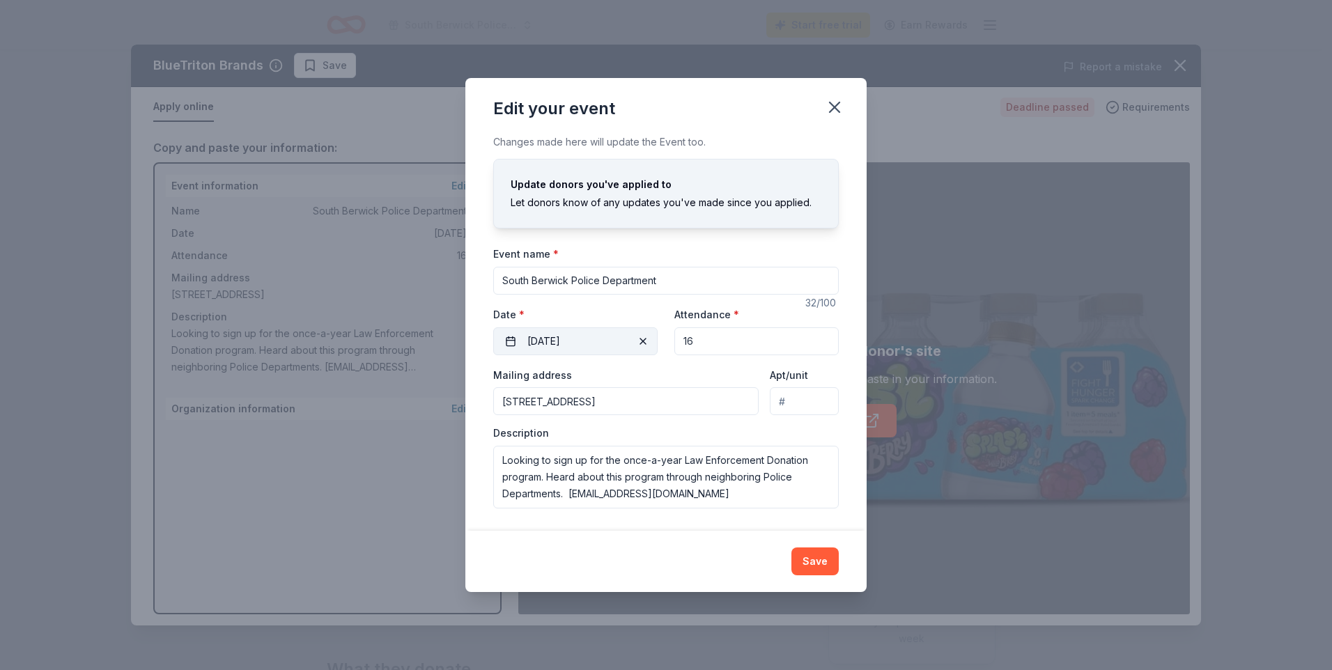
click at [634, 342] on button "[DATE]" at bounding box center [575, 341] width 164 height 28
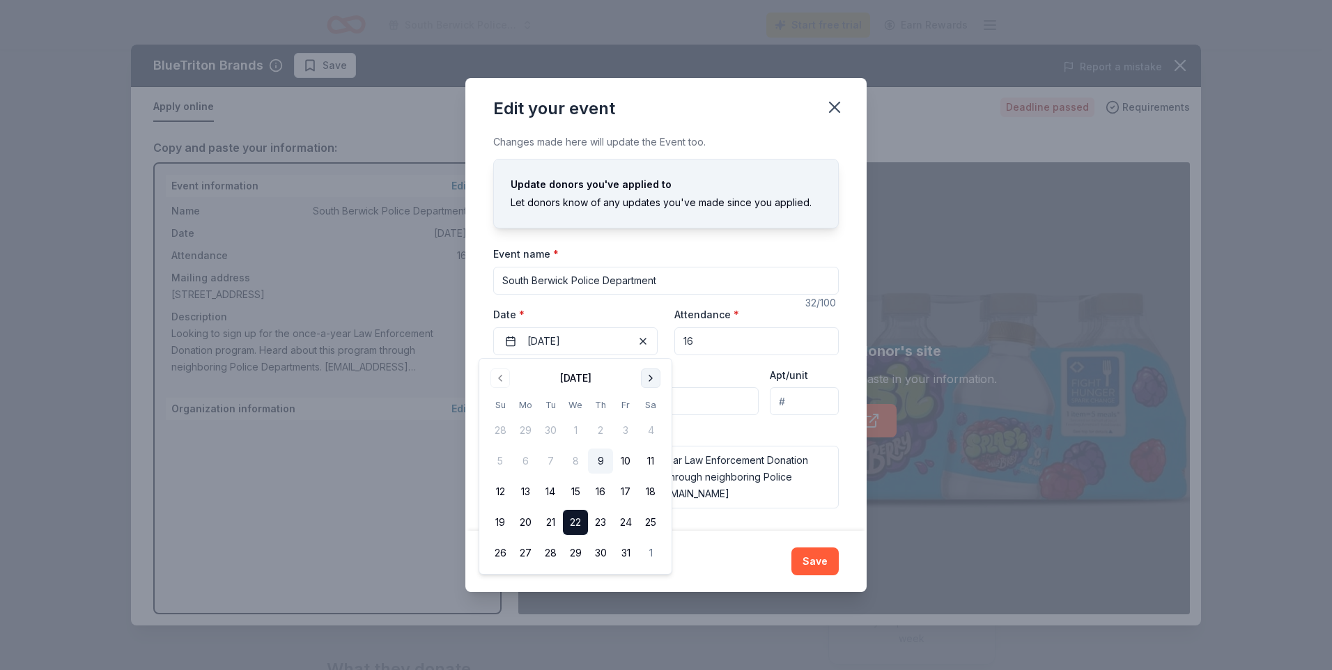
click at [651, 373] on button "Go to next month" at bounding box center [651, 378] width 20 height 20
click at [580, 552] on button "26" at bounding box center [575, 553] width 25 height 25
click at [818, 561] on button "Save" at bounding box center [814, 561] width 47 height 28
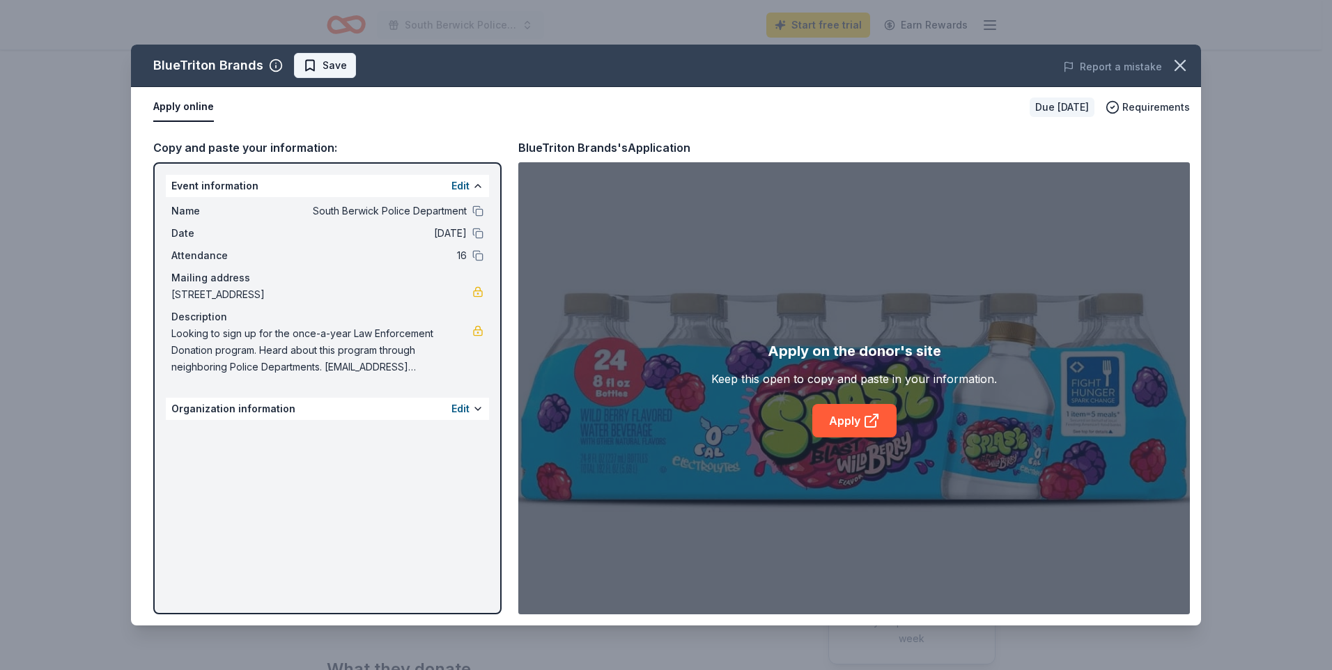
click at [313, 65] on span "Save" at bounding box center [325, 65] width 44 height 17
click at [850, 433] on link "Apply" at bounding box center [854, 420] width 84 height 33
